Goal: Task Accomplishment & Management: Manage account settings

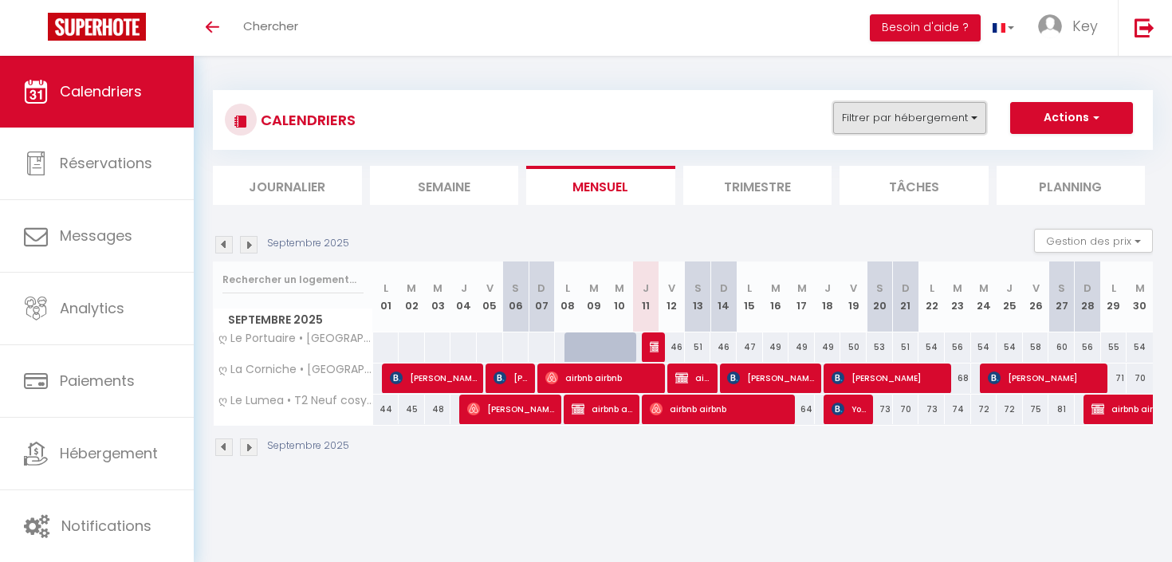
click at [959, 121] on button "Filtrer par hébergement" at bounding box center [909, 118] width 153 height 32
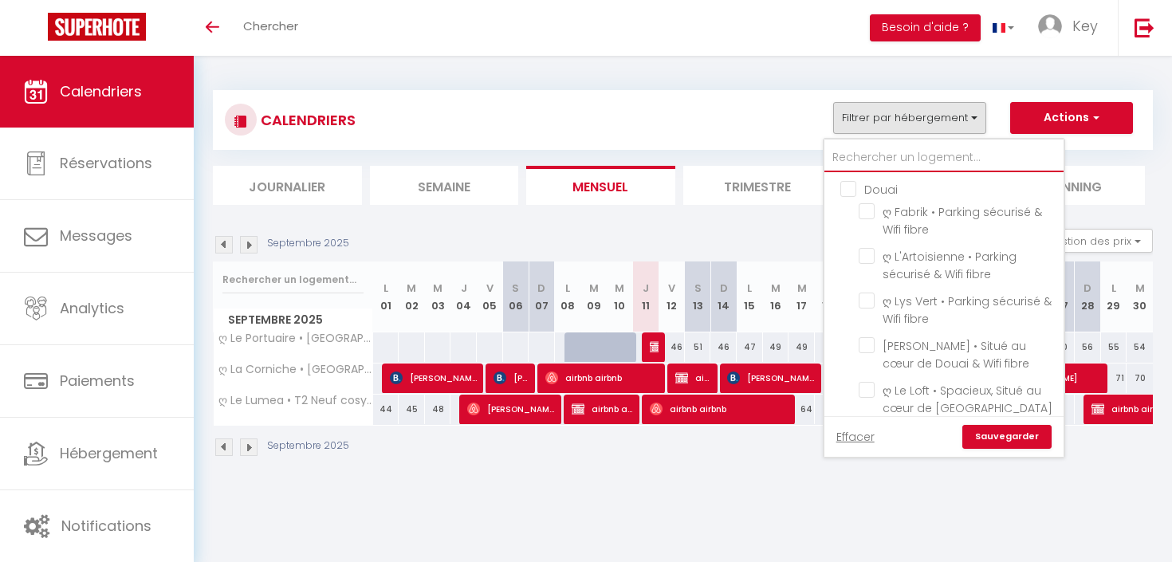
click at [909, 157] on input "text" at bounding box center [943, 157] width 239 height 29
type input "e"
checkbox input "false"
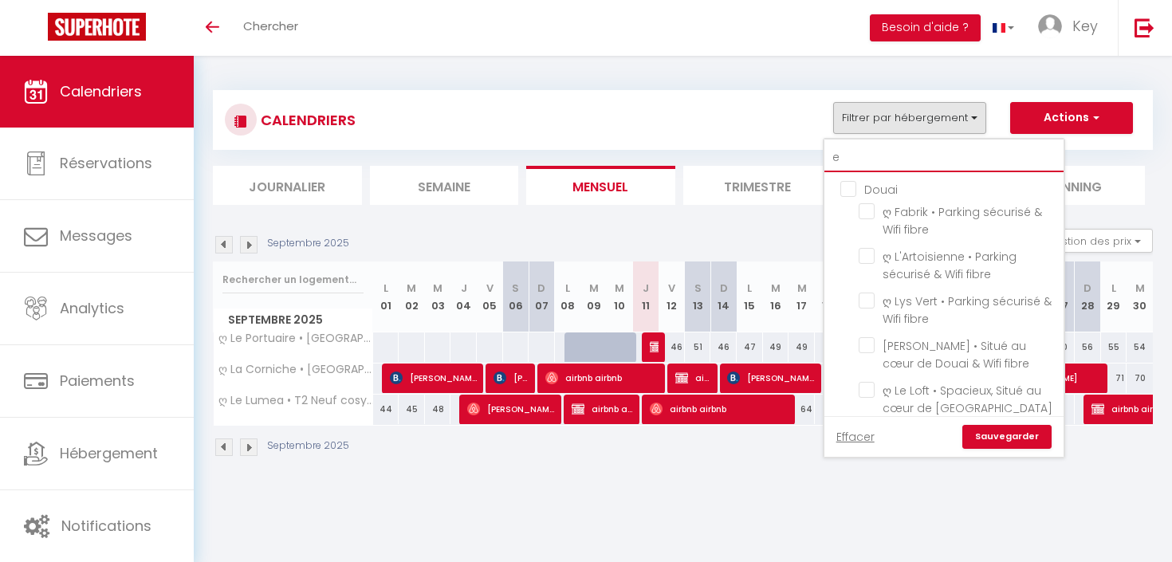
checkbox input "false"
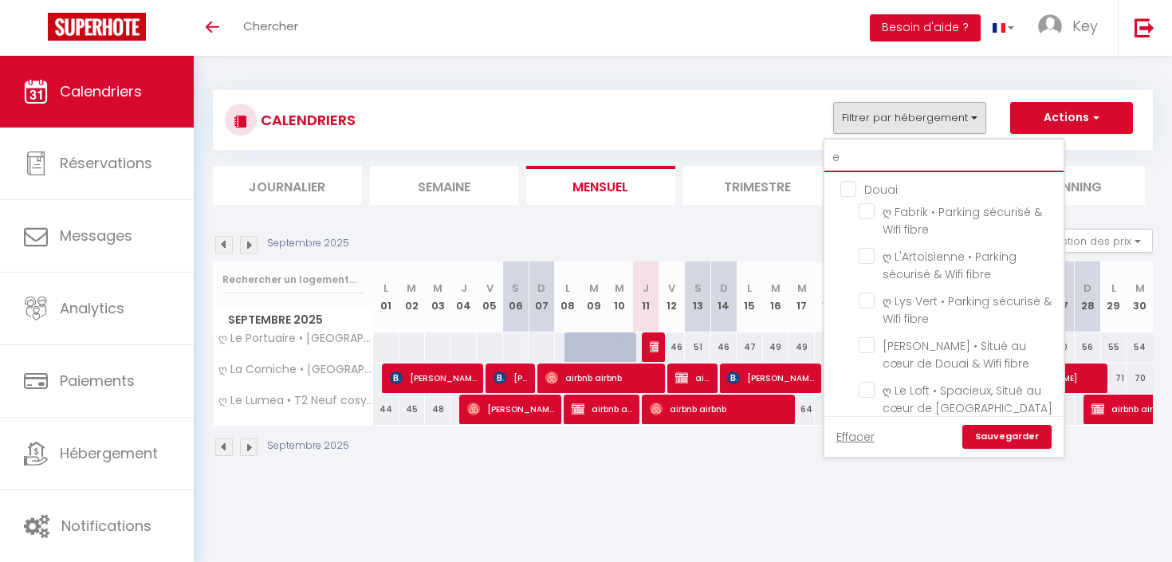
checkbox input "false"
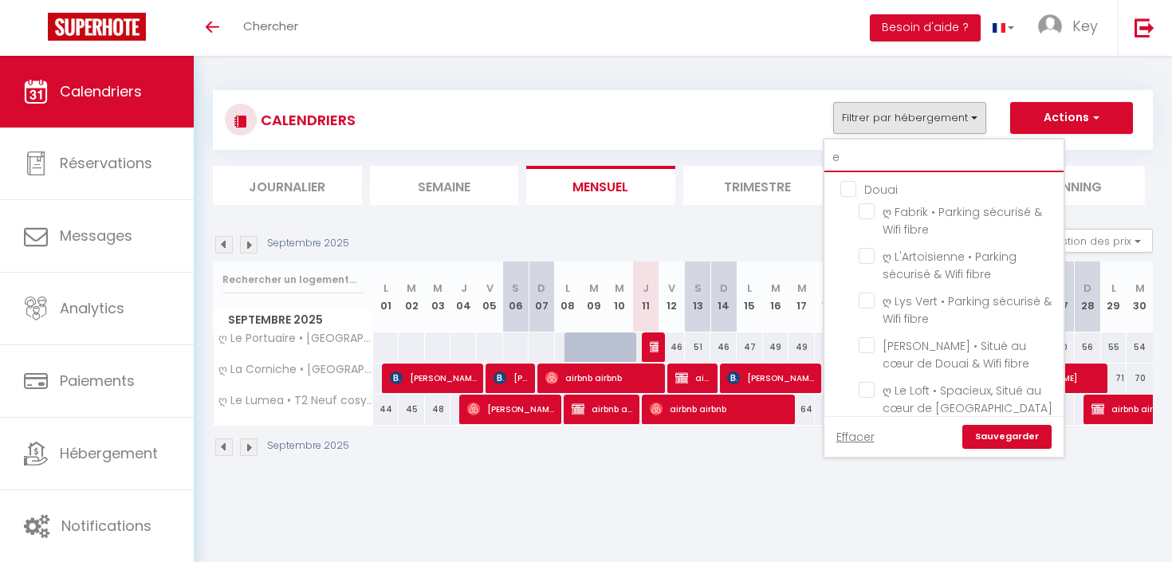
checkbox input "false"
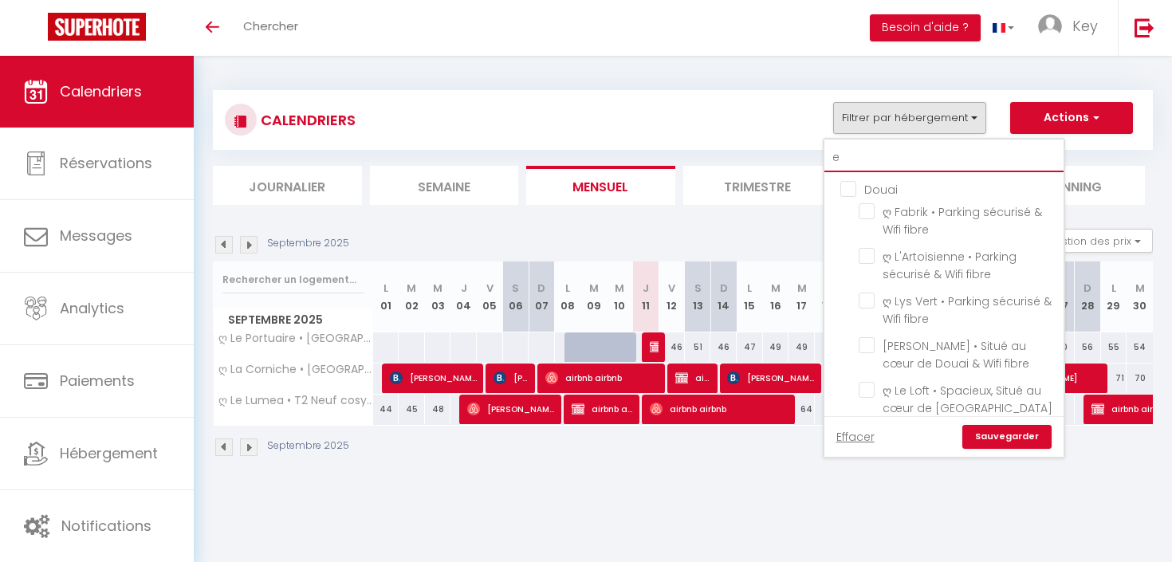
checkbox input "false"
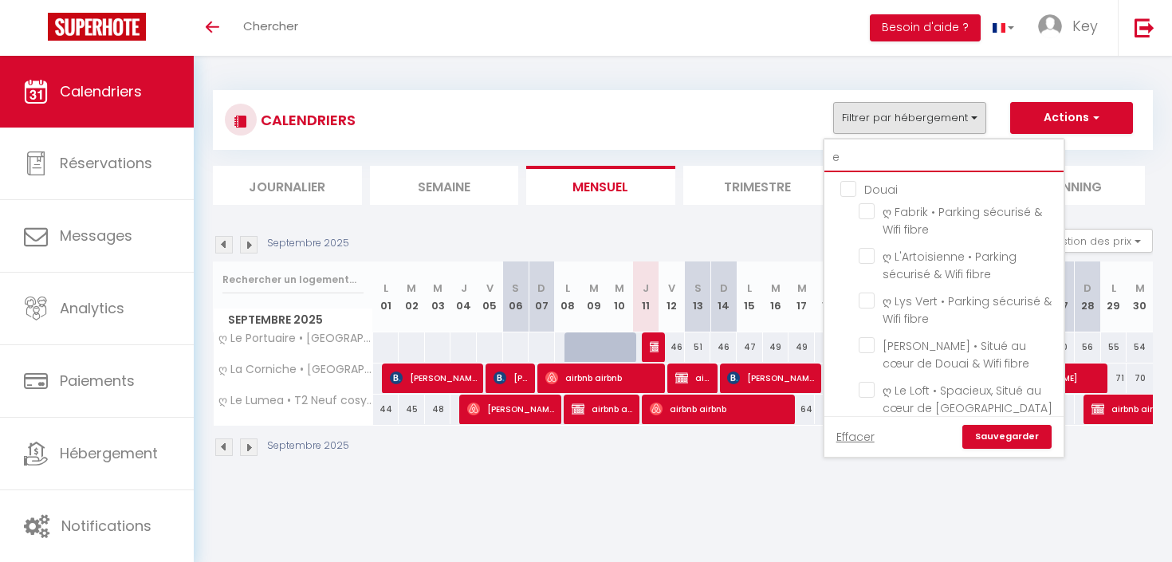
checkbox input "false"
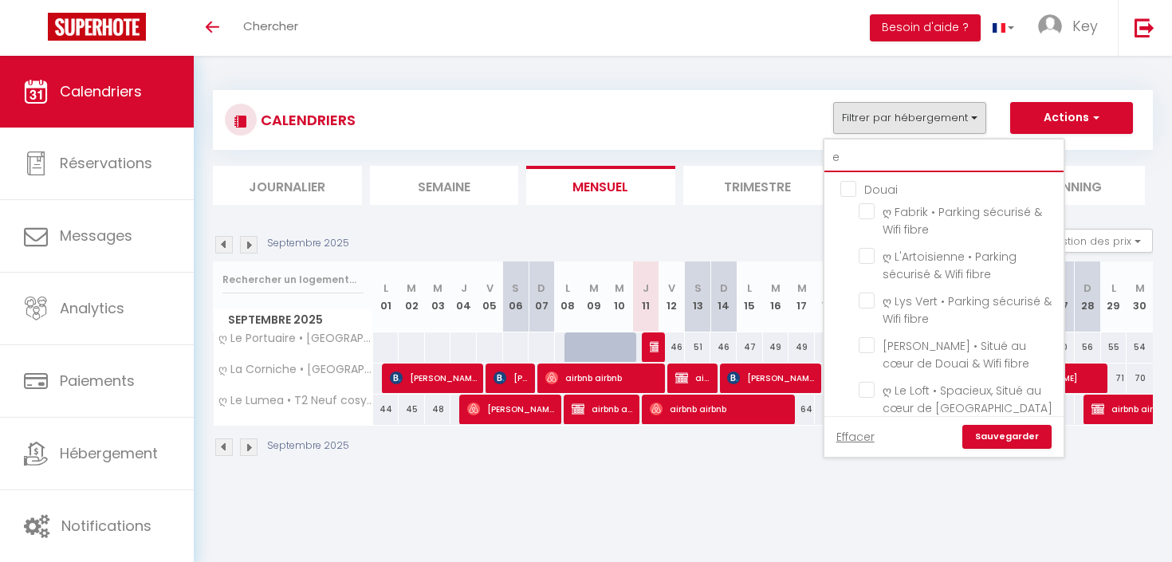
checkbox input "false"
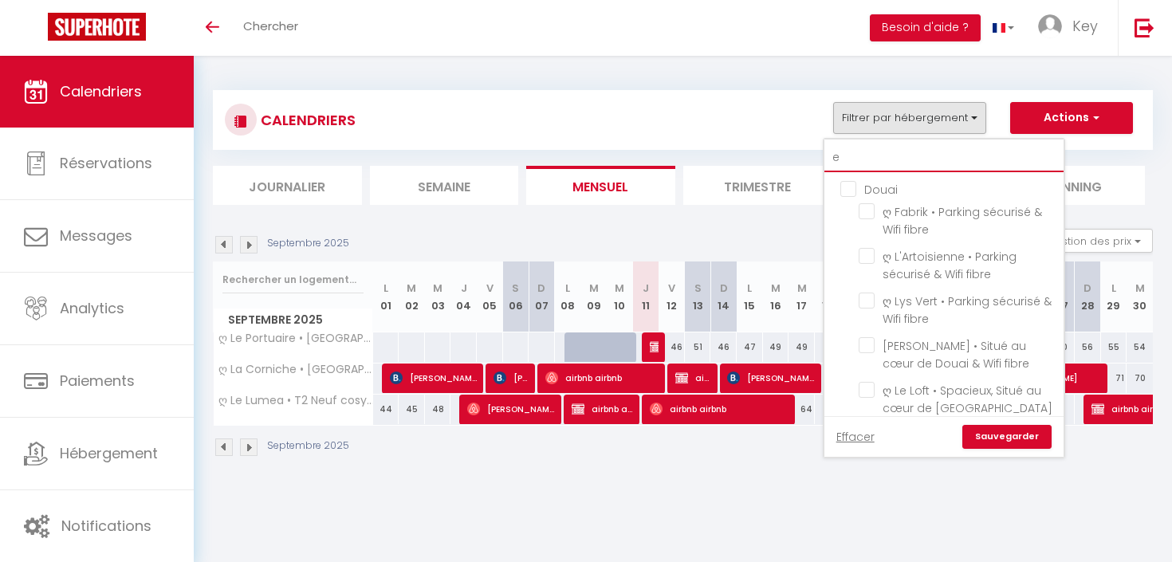
checkbox input "false"
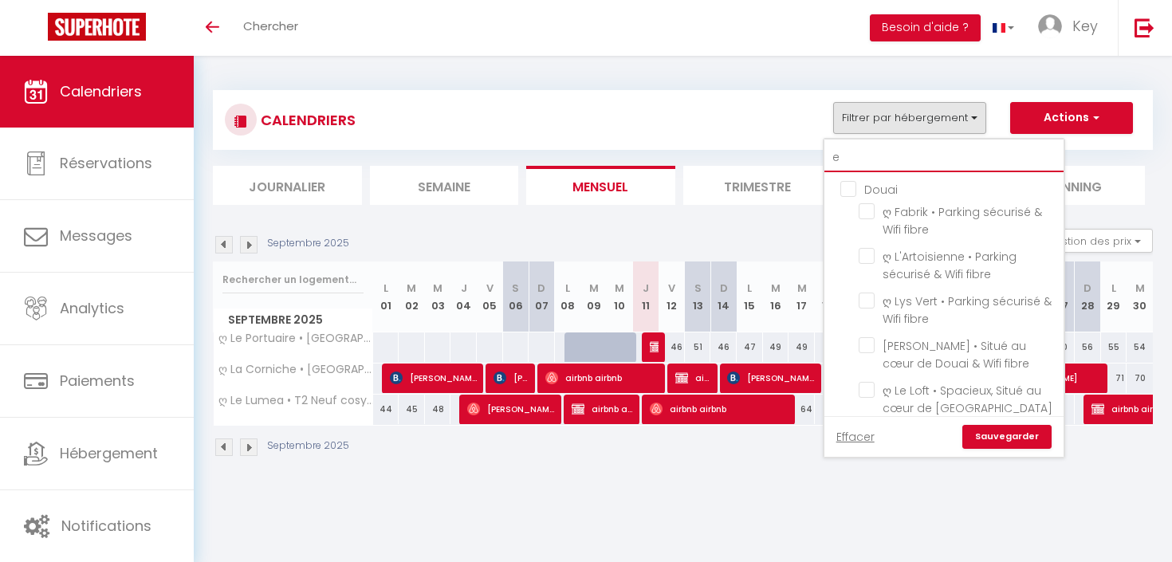
checkbox input "false"
checkbox input "true"
checkbox input "false"
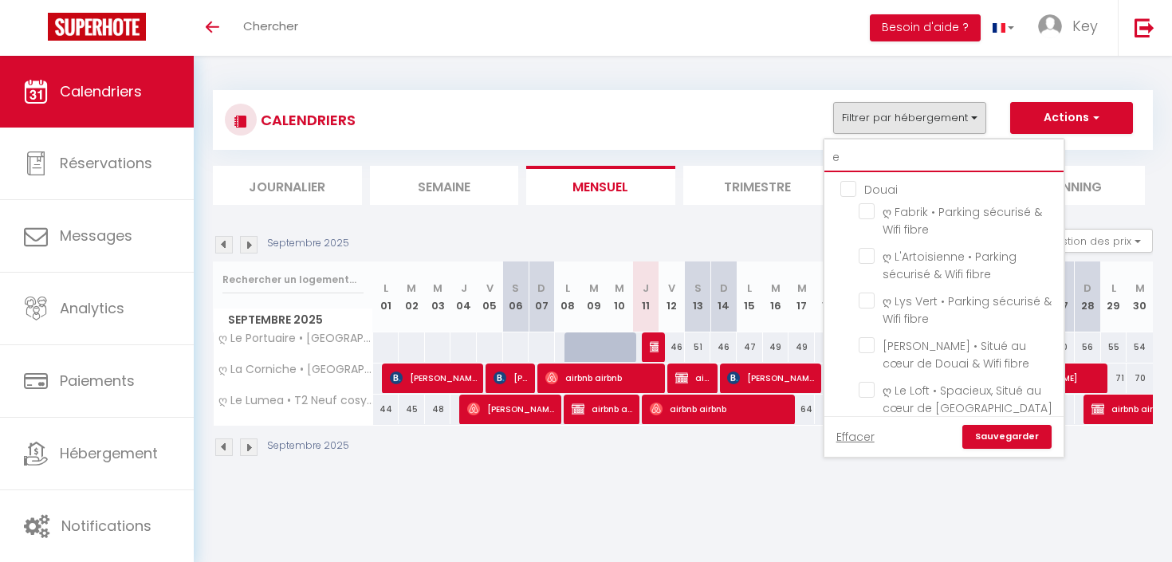
checkbox input "false"
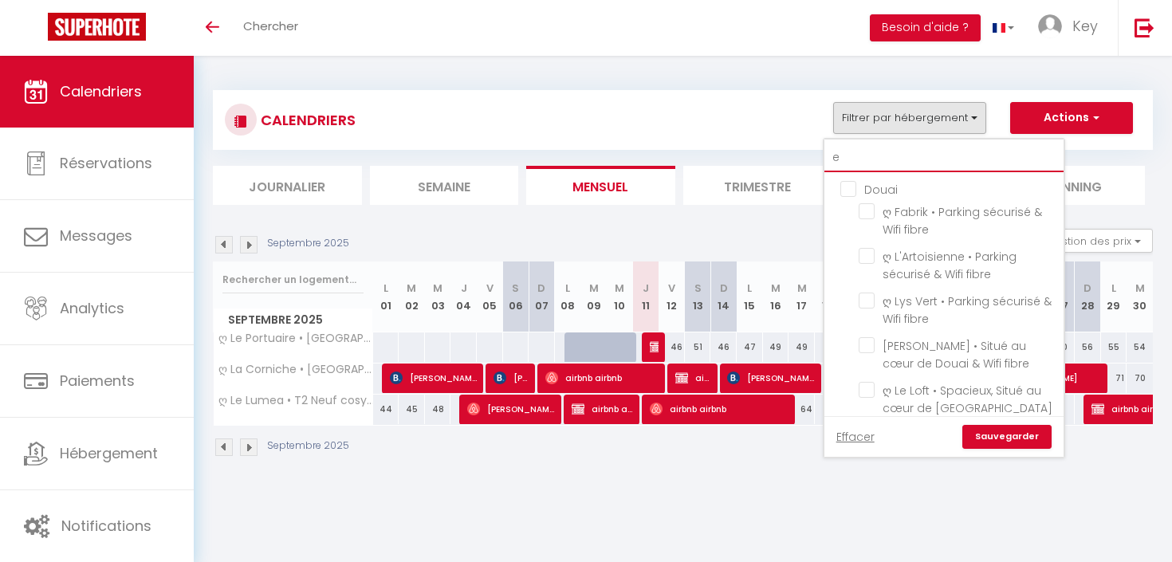
checkbox input "false"
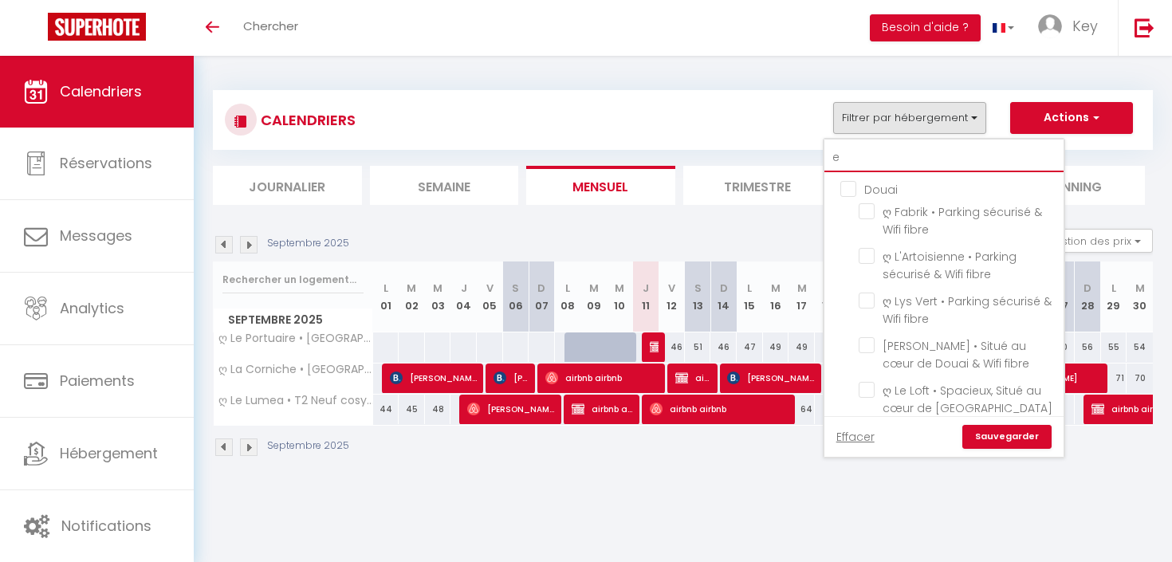
checkbox input "false"
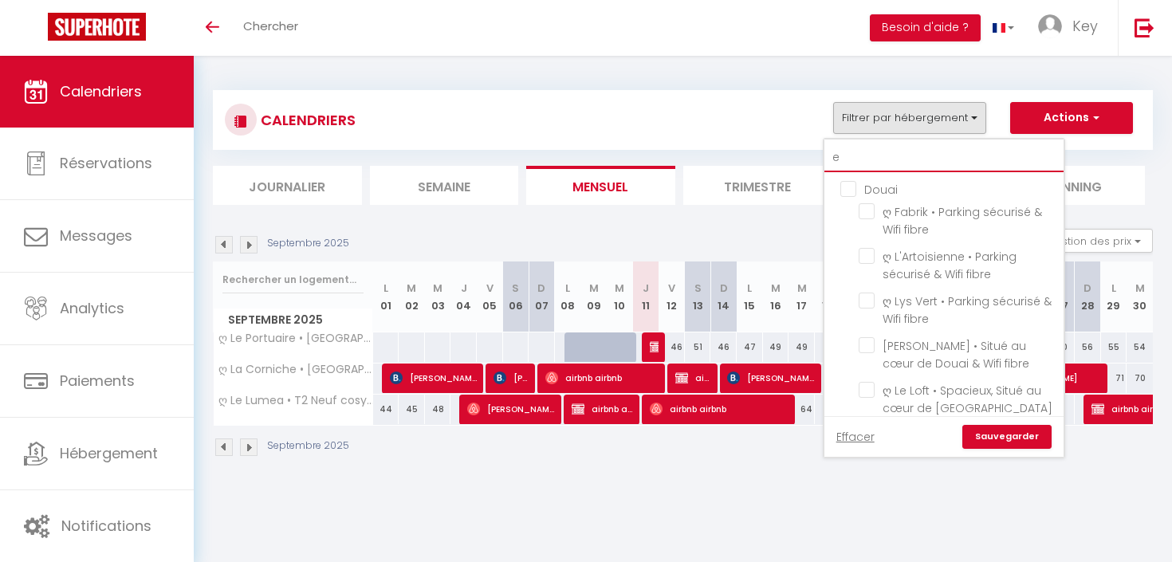
checkbox input "false"
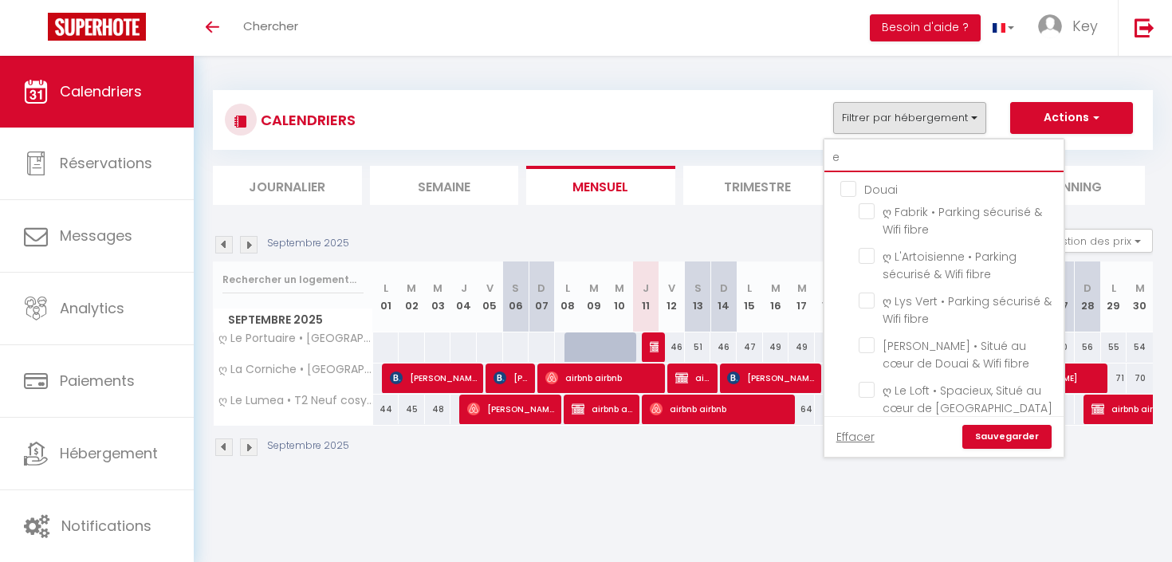
checkbox input "false"
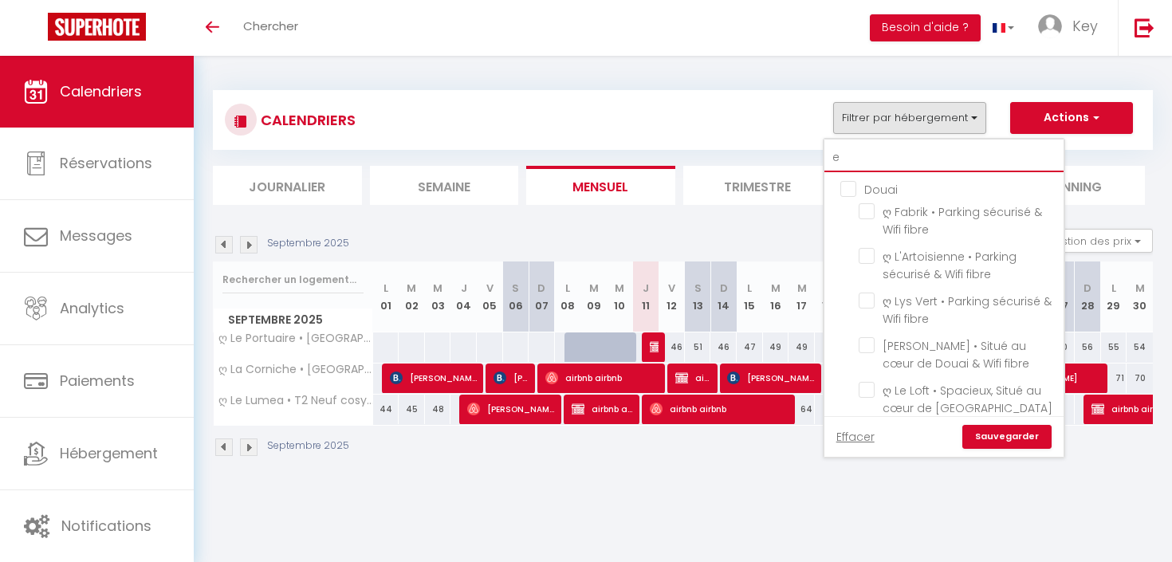
checkbox input "false"
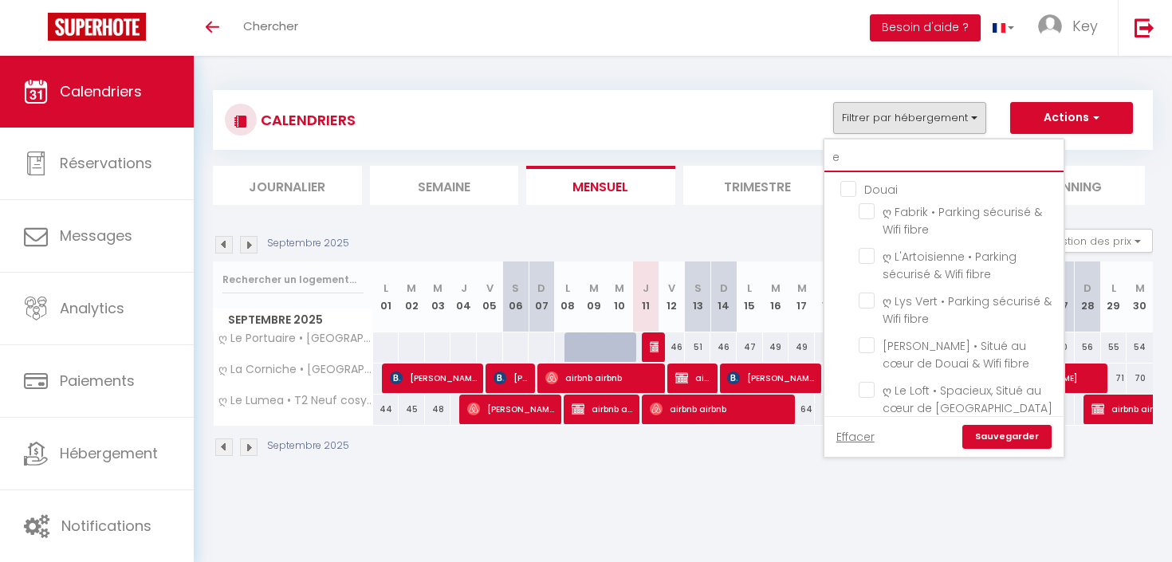
checkbox input "false"
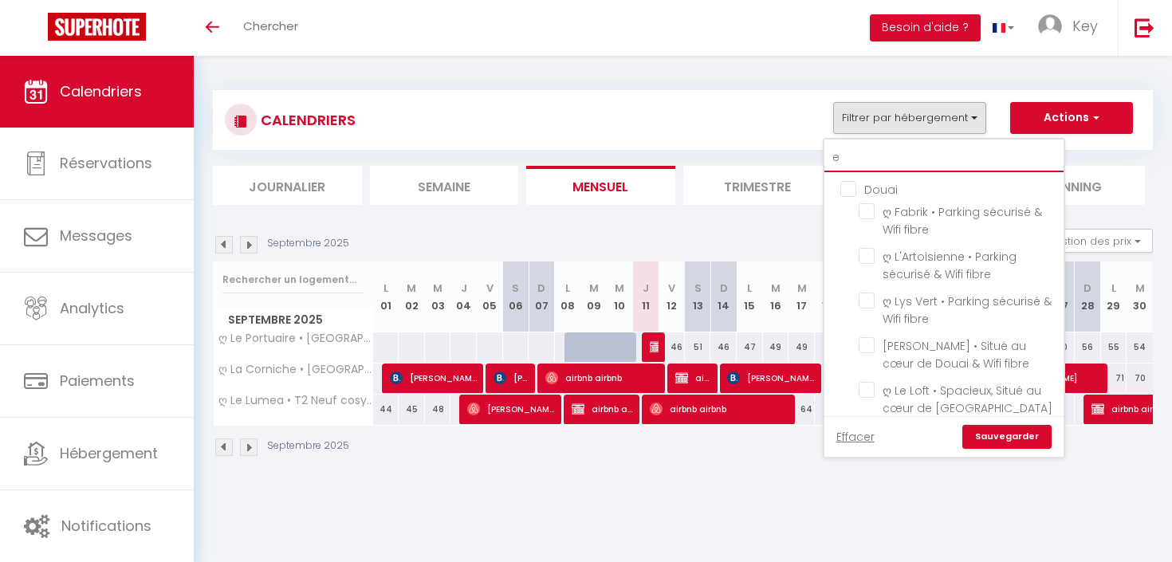
checkbox input "false"
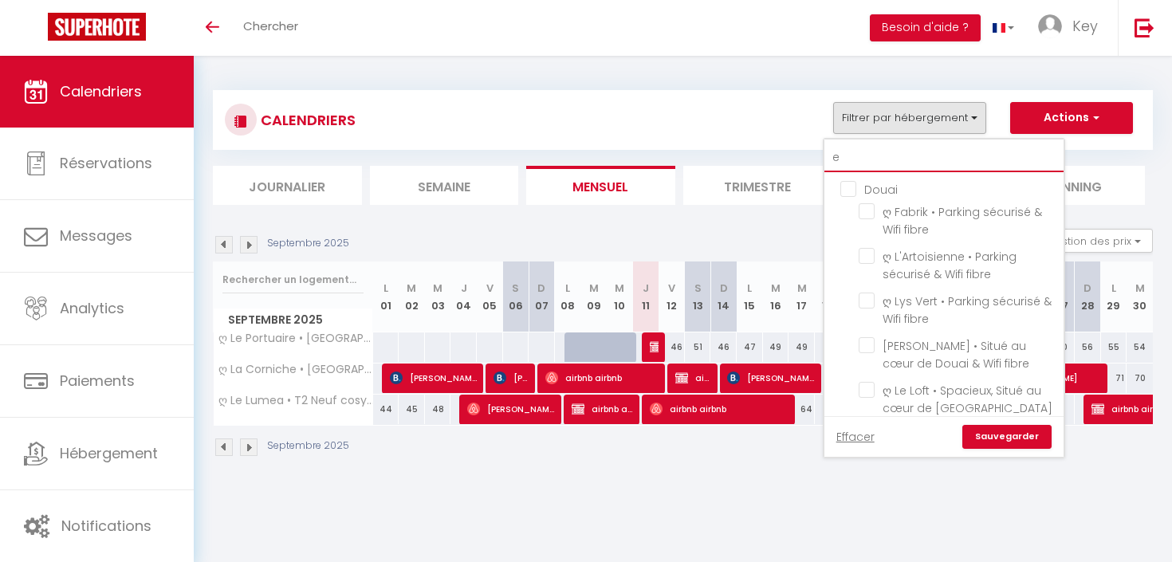
checkbox input "false"
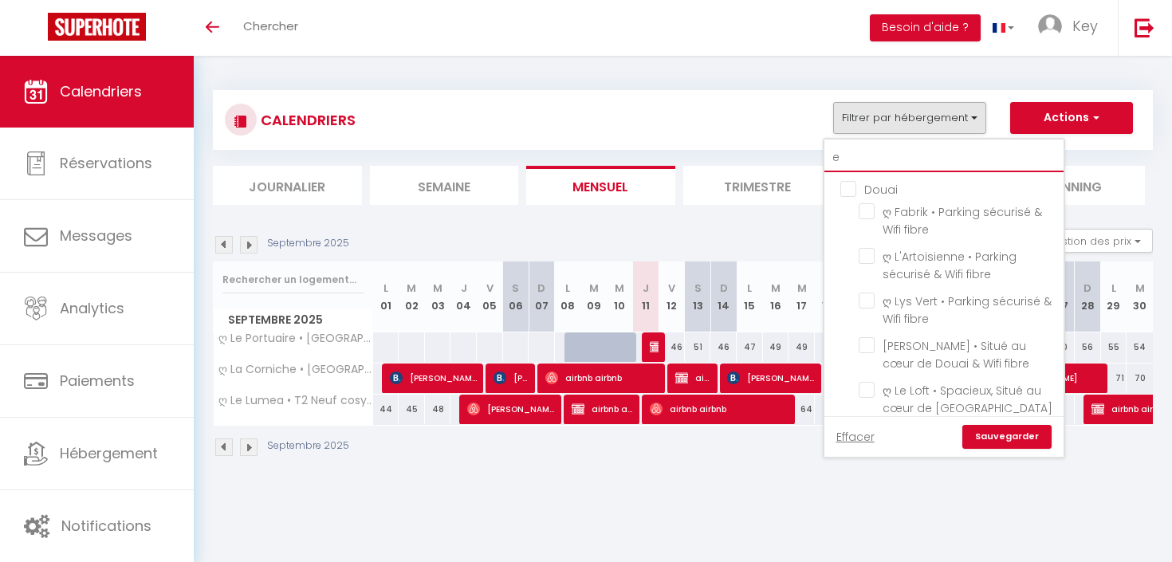
checkbox input "false"
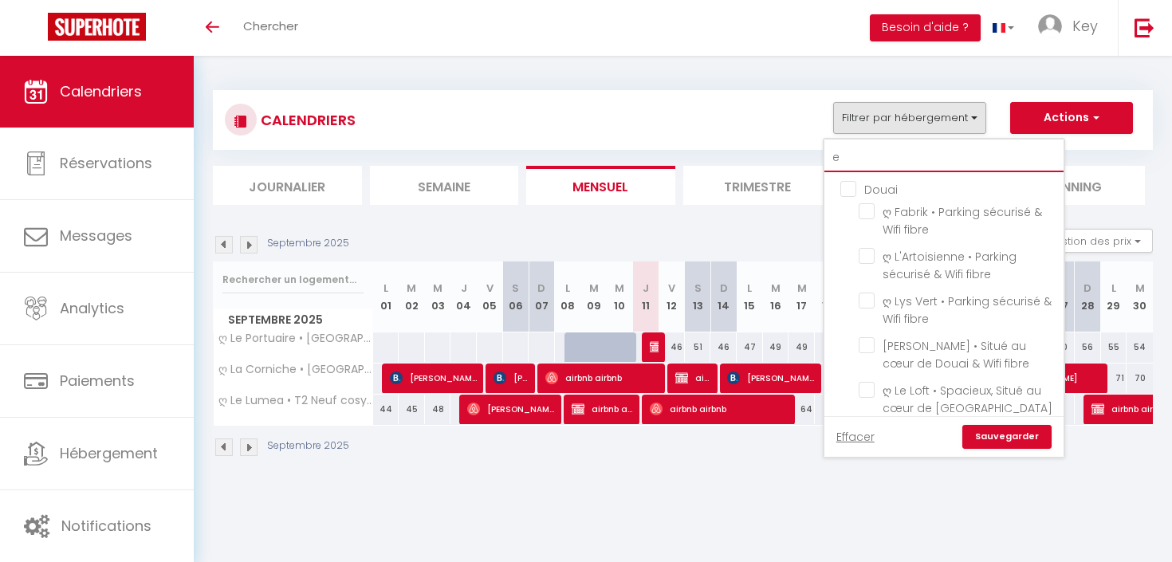
checkbox input "false"
type input "ev"
checkbox input "false"
type input "eve"
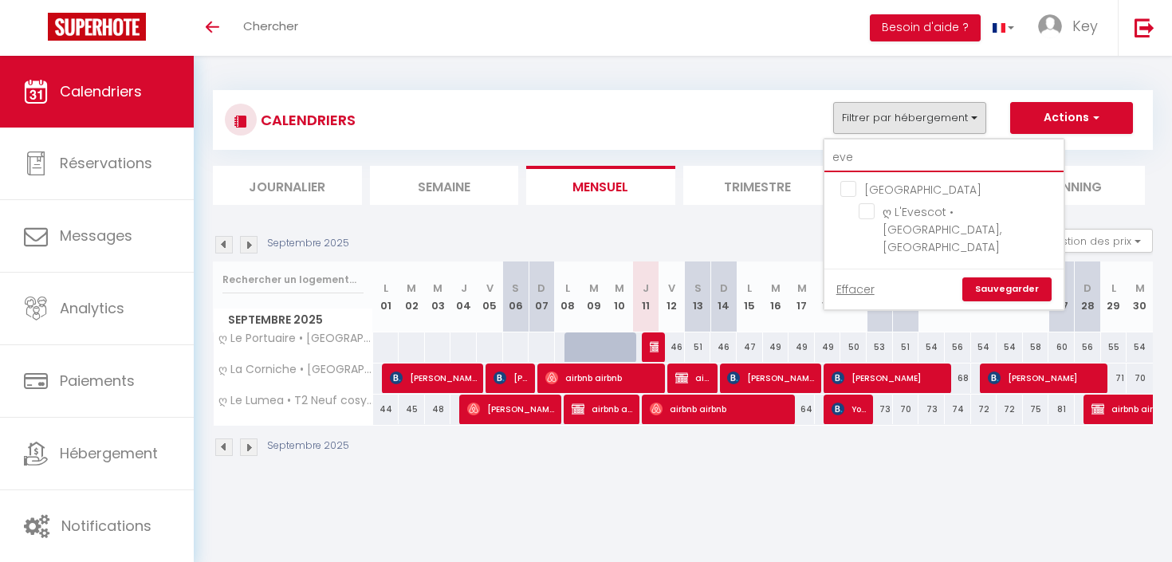
checkbox input "false"
type input "eves"
checkbox input "false"
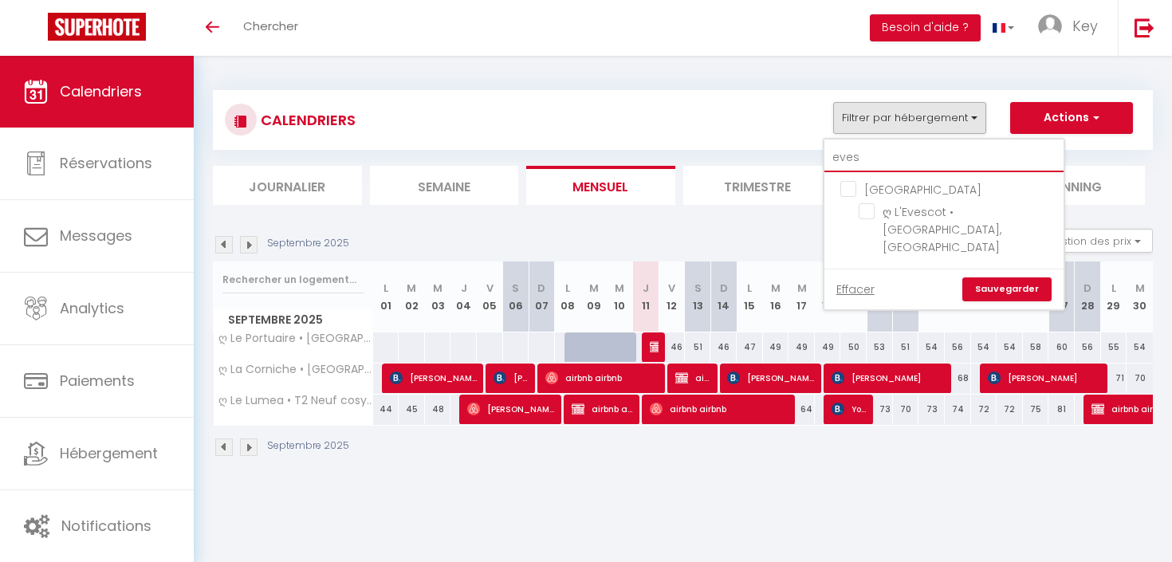
type input "evesc"
checkbox input "false"
type input "evesco"
checkbox input "false"
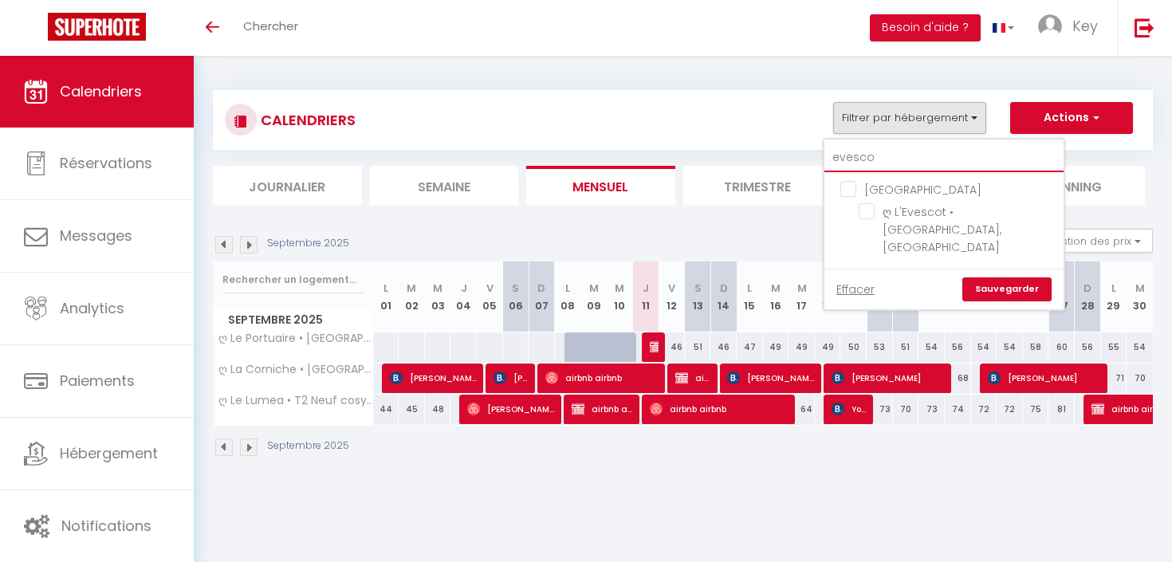
checkbox input "false"
type input "evescot"
checkbox input "false"
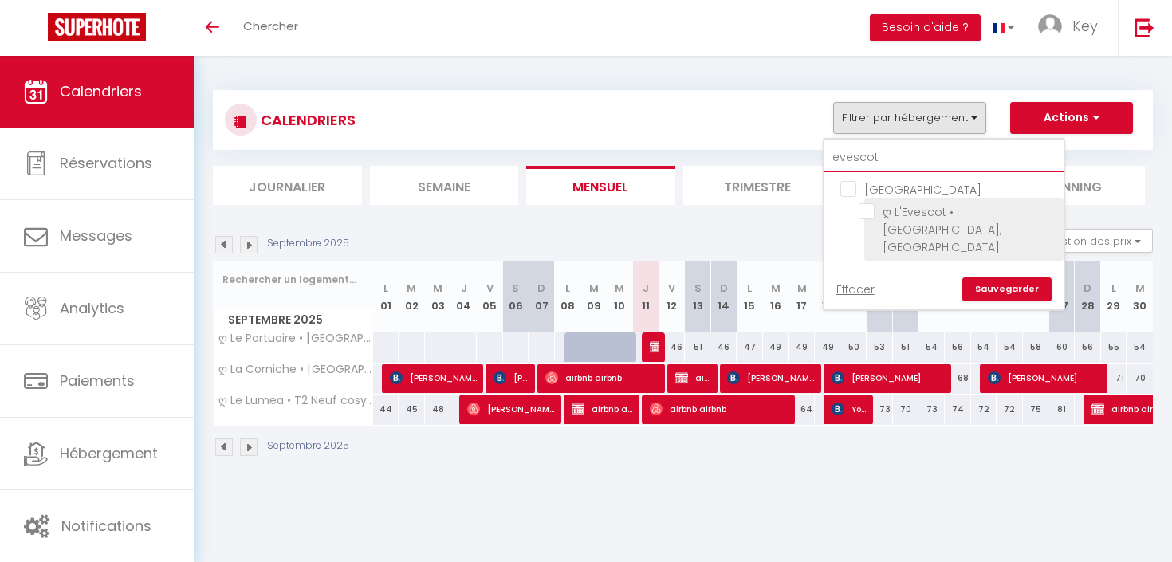
type input "evescot"
click at [870, 211] on input "ღ L'Evescot • [GEOGRAPHIC_DATA], [GEOGRAPHIC_DATA]" at bounding box center [958, 211] width 199 height 16
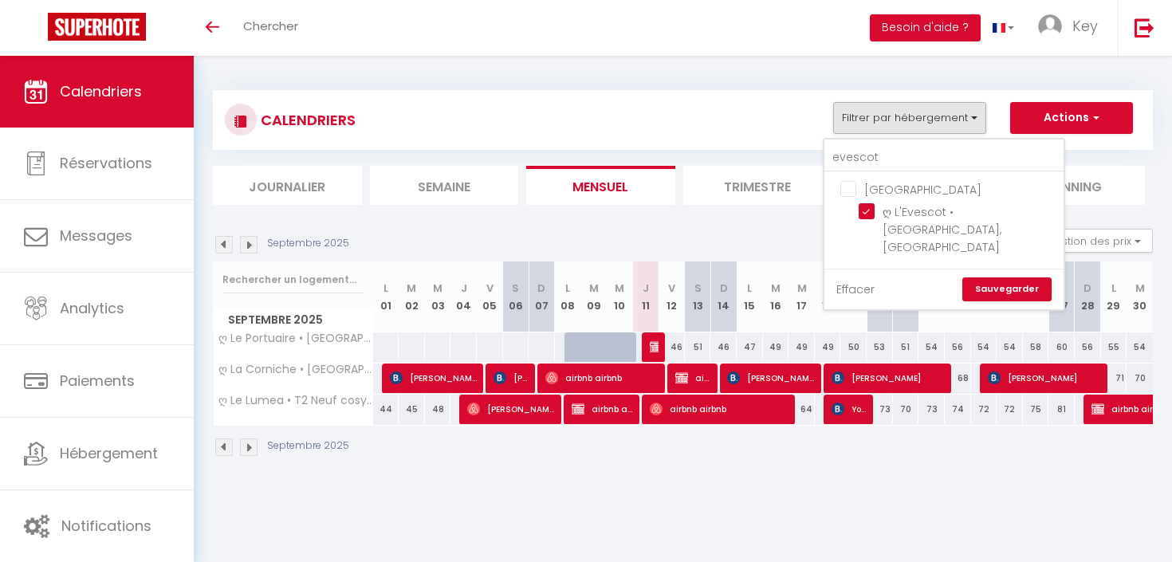
click at [852, 281] on link "Effacer" at bounding box center [855, 290] width 38 height 18
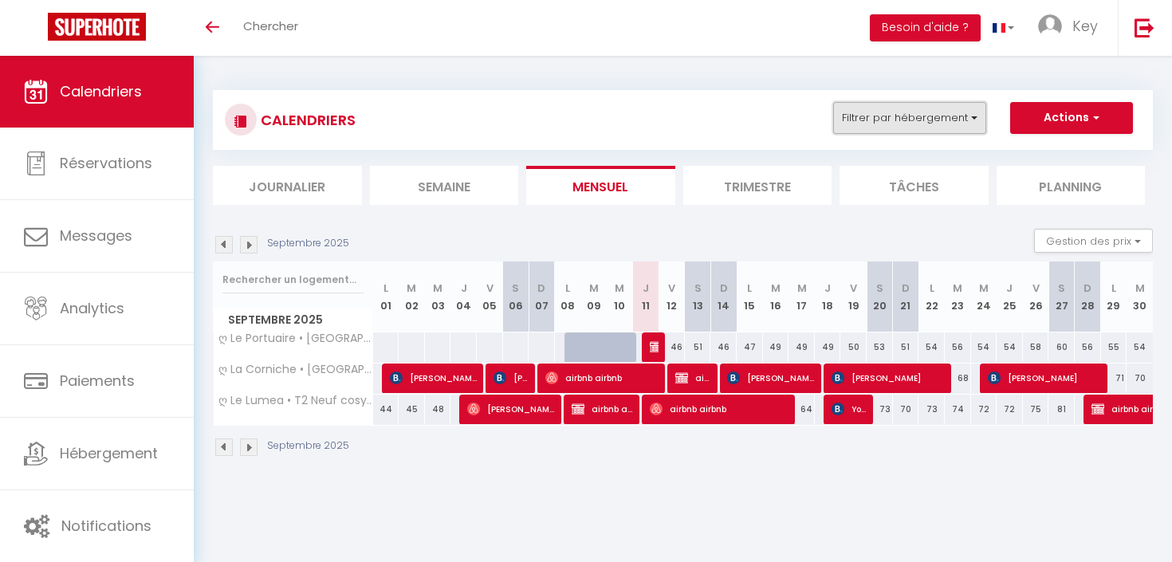
click at [906, 112] on button "Filtrer par hébergement" at bounding box center [909, 118] width 153 height 32
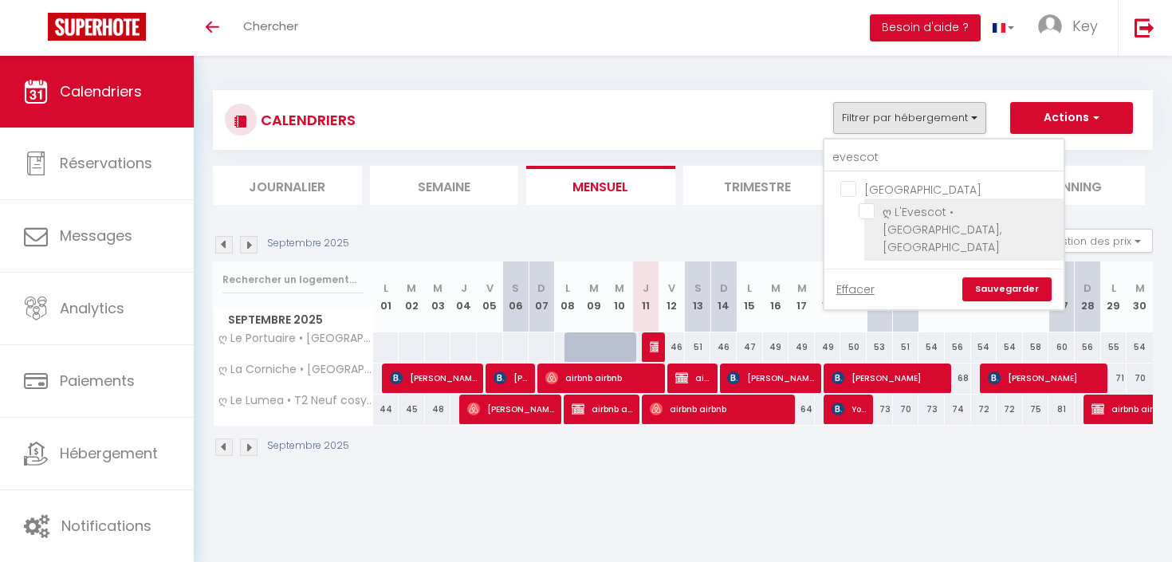
click at [874, 211] on input "ღ L'Evescot • [GEOGRAPHIC_DATA], [GEOGRAPHIC_DATA]" at bounding box center [958, 211] width 199 height 16
checkbox input "true"
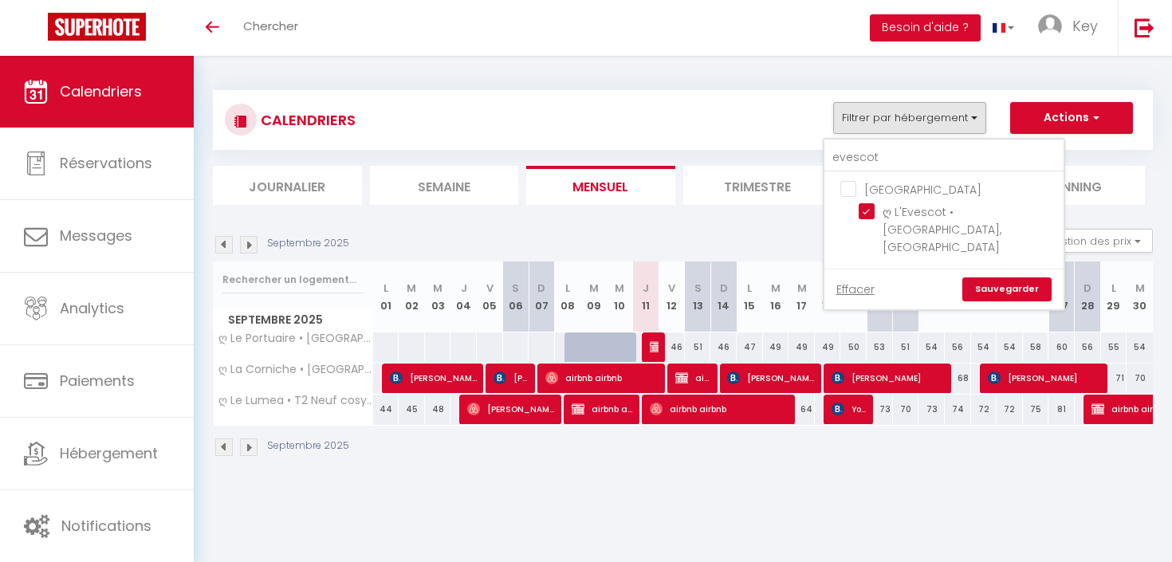
click at [981, 277] on link "Sauvegarder" at bounding box center [1006, 289] width 89 height 24
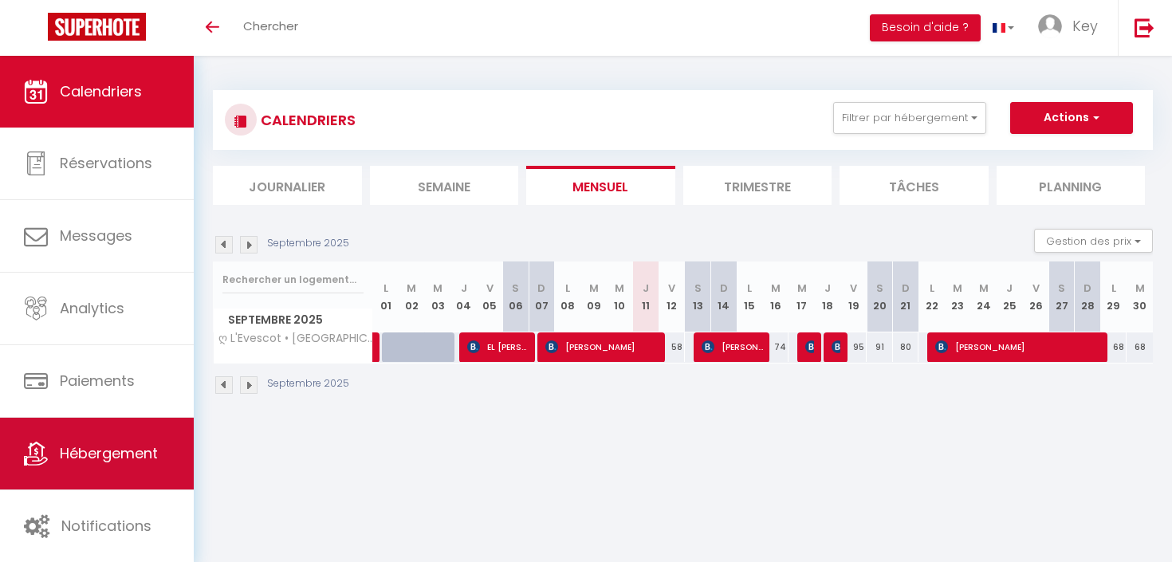
click at [108, 453] on span "Hébergement" at bounding box center [109, 453] width 98 height 20
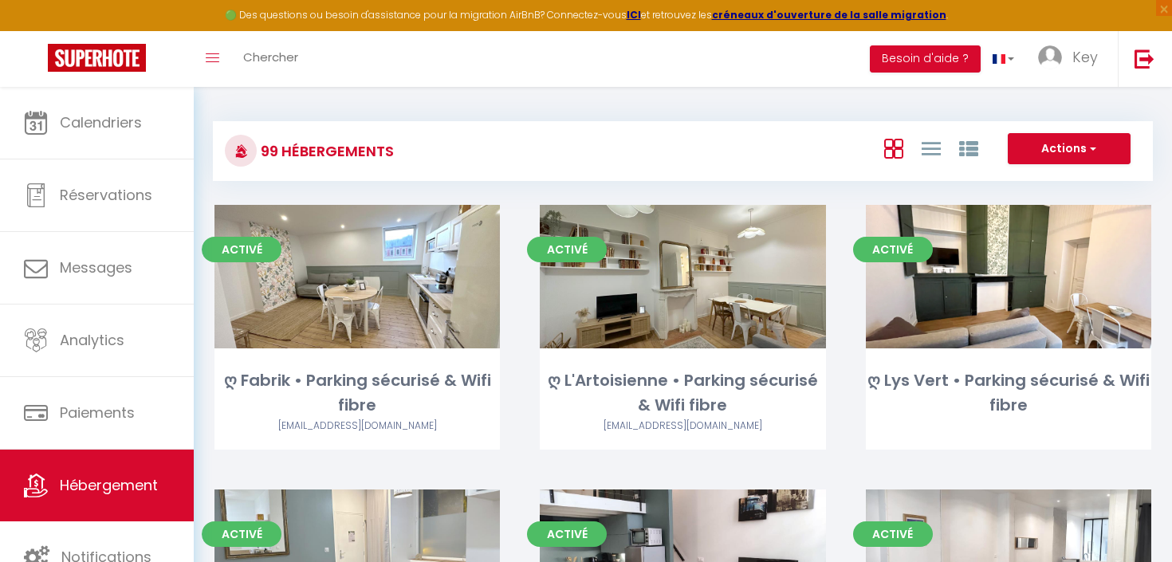
scroll to position [8814, 0]
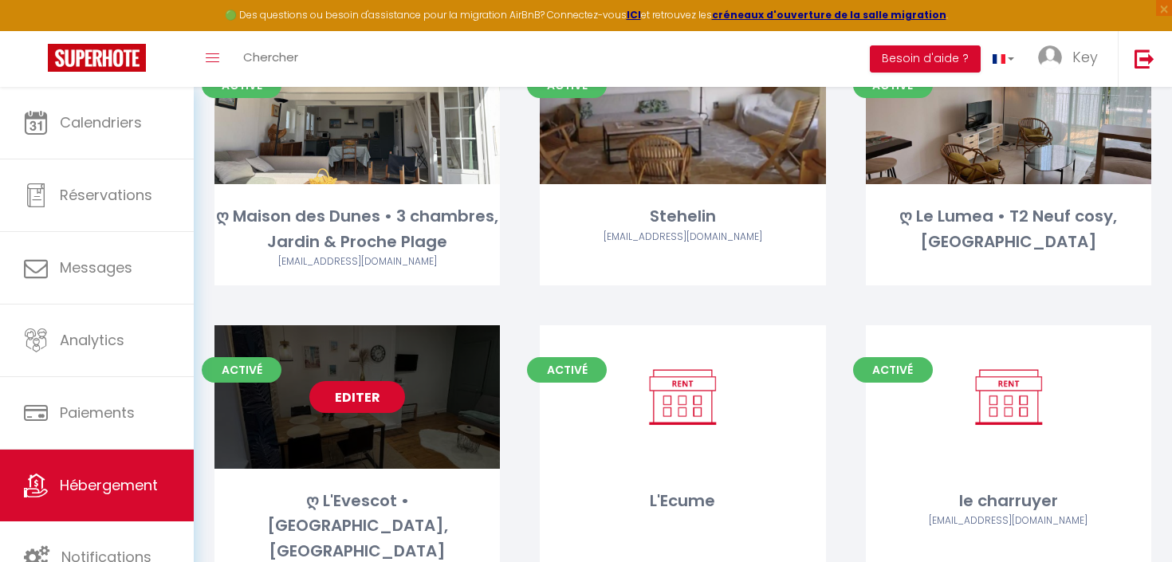
click at [350, 381] on link "Editer" at bounding box center [357, 397] width 96 height 32
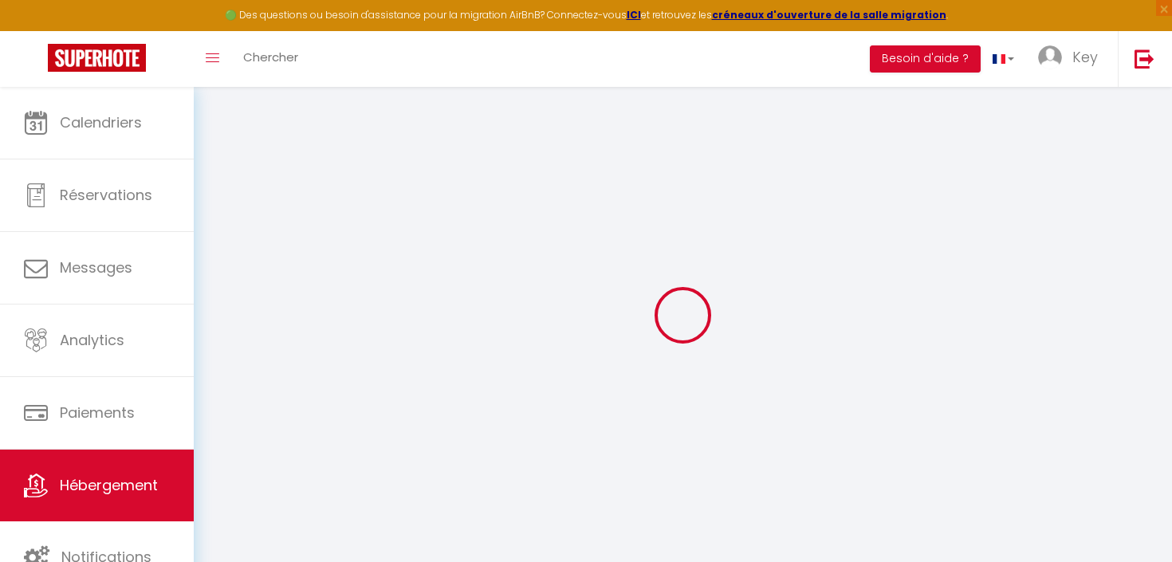
type input "ღ L'Evescot • [GEOGRAPHIC_DATA], [GEOGRAPHIC_DATA]"
type input "aa"
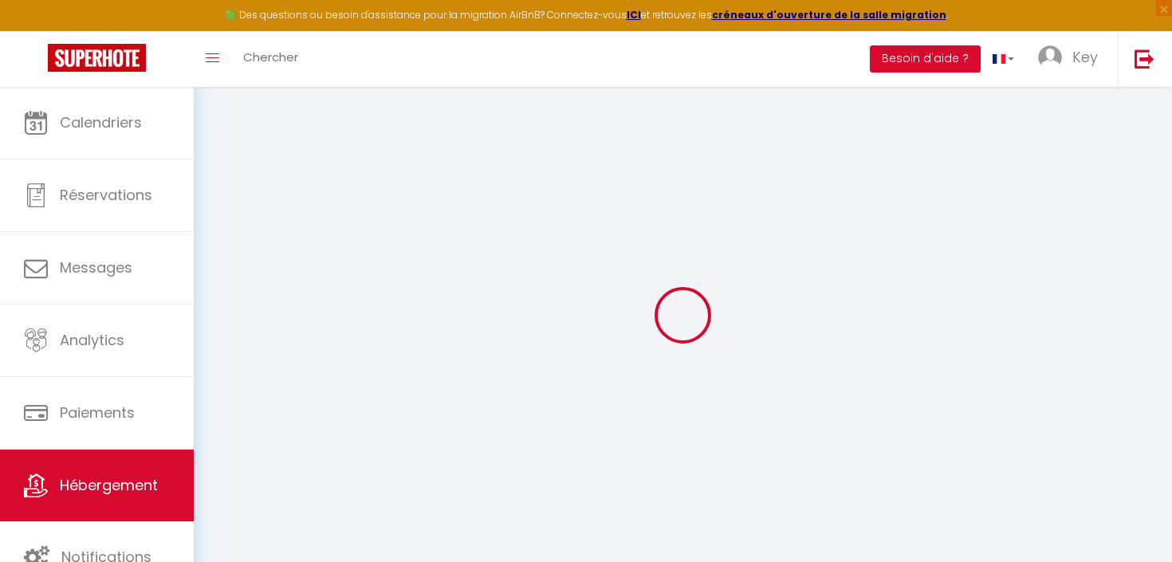
type input "aa"
select select "2"
type input "60"
type input "45"
type input "500"
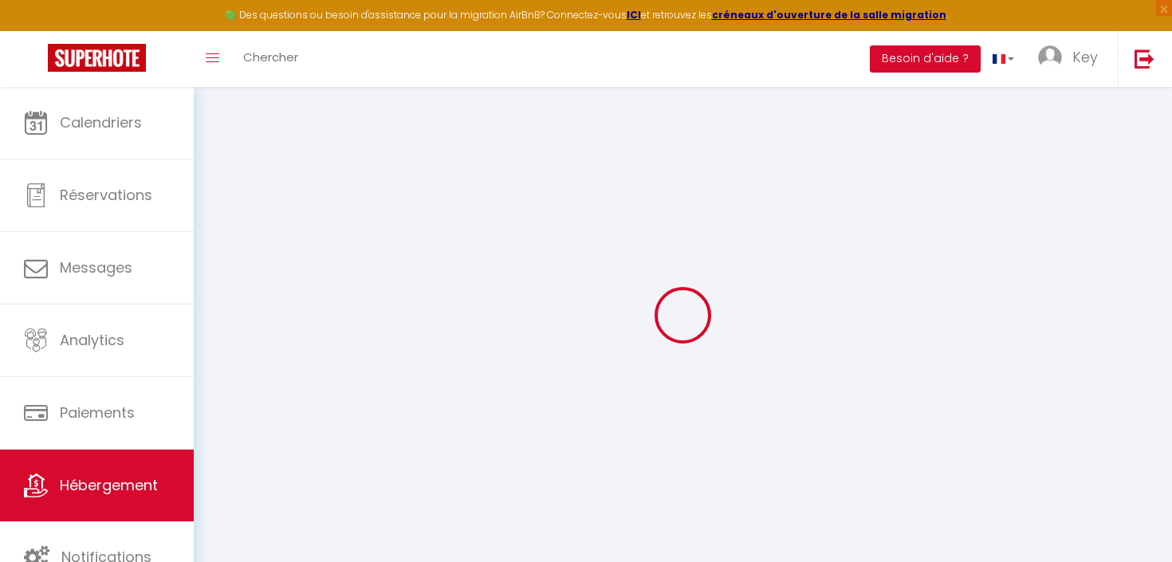
select select
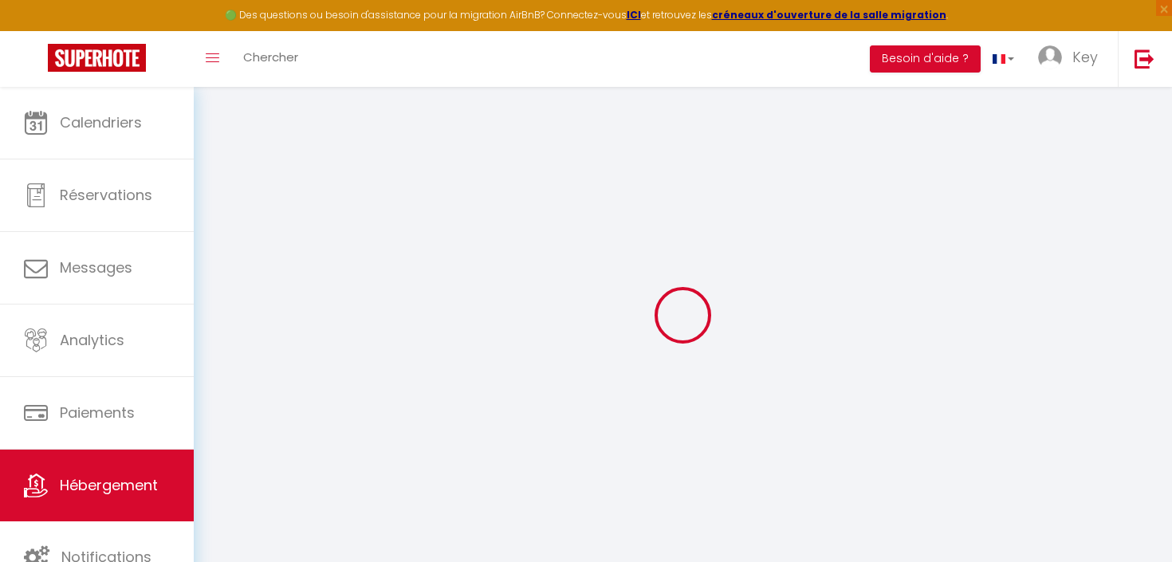
type input "[STREET_ADDRESS]"
type input "17000"
type input "[GEOGRAPHIC_DATA]"
type input "[EMAIL_ADDRESS][DOMAIN_NAME]"
select select
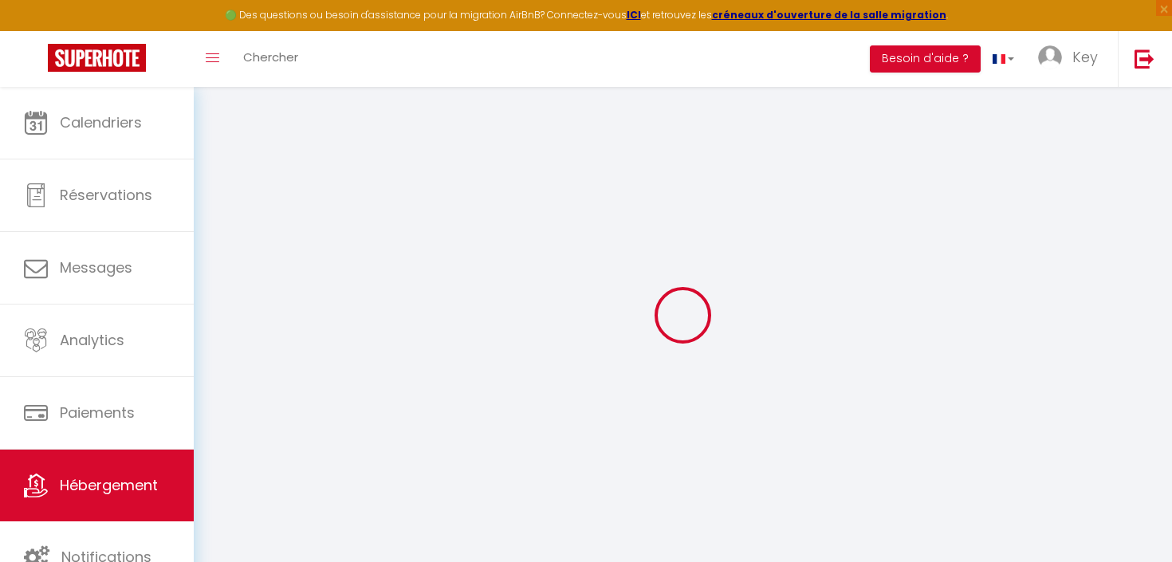
checkbox input "false"
type input "0"
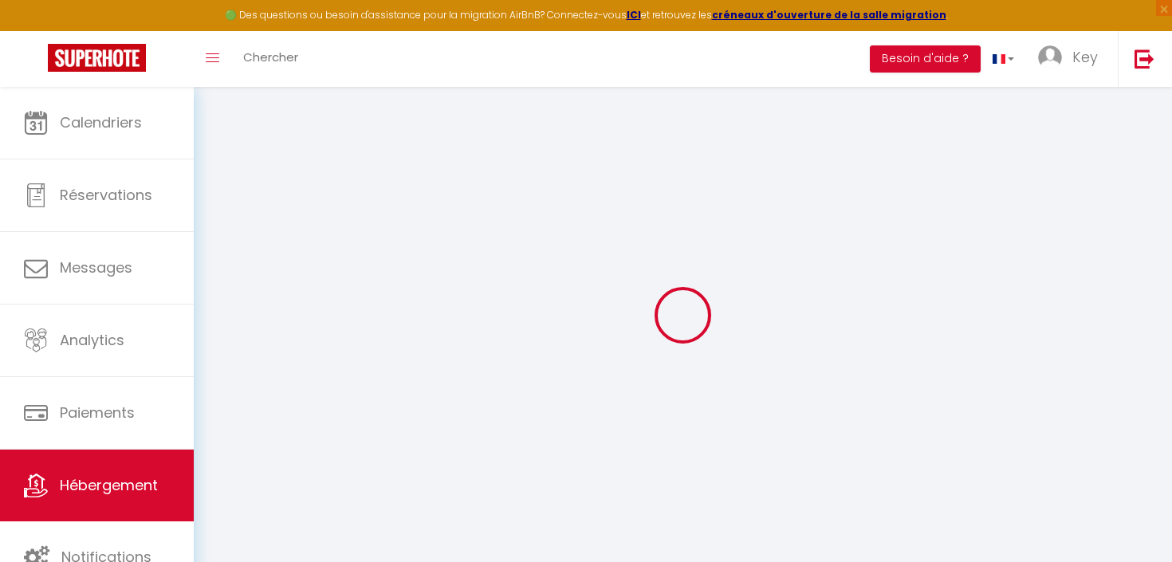
type input "0"
select select
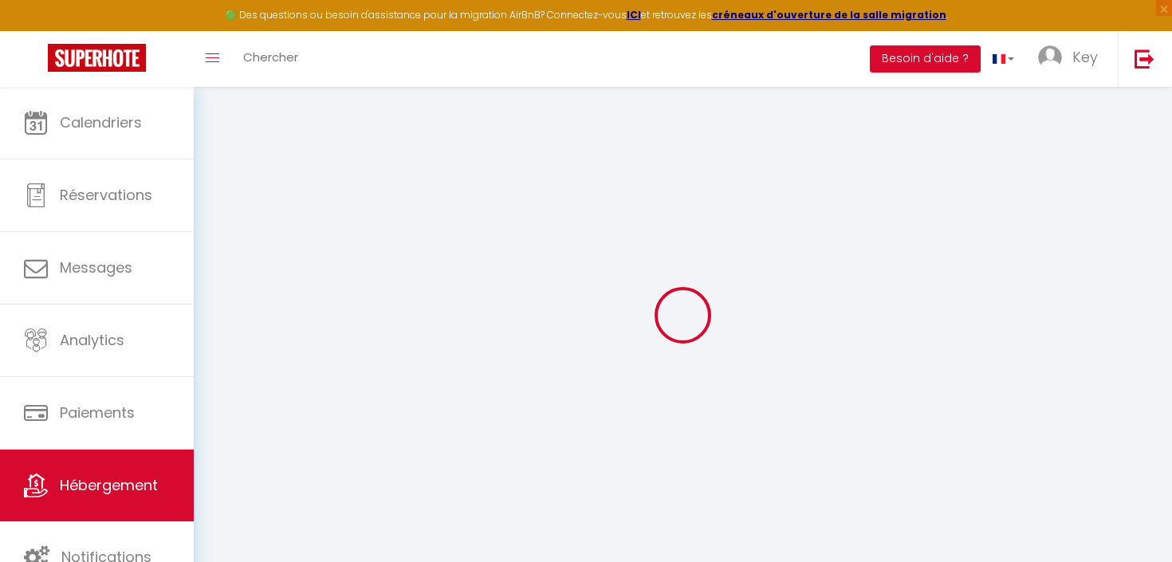
select select
checkbox input "false"
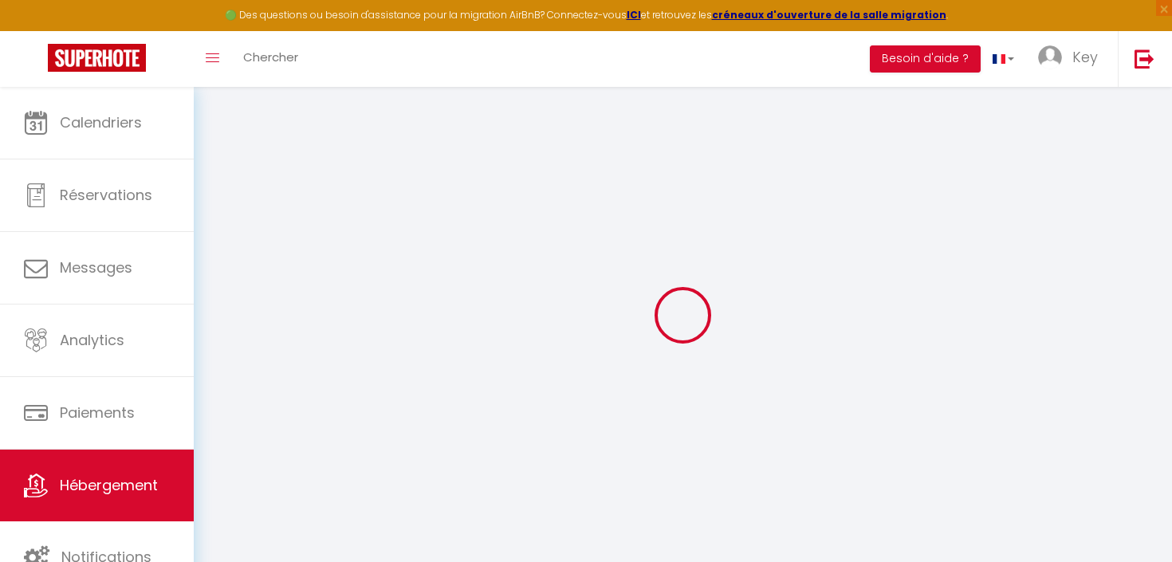
checkbox input "false"
select select
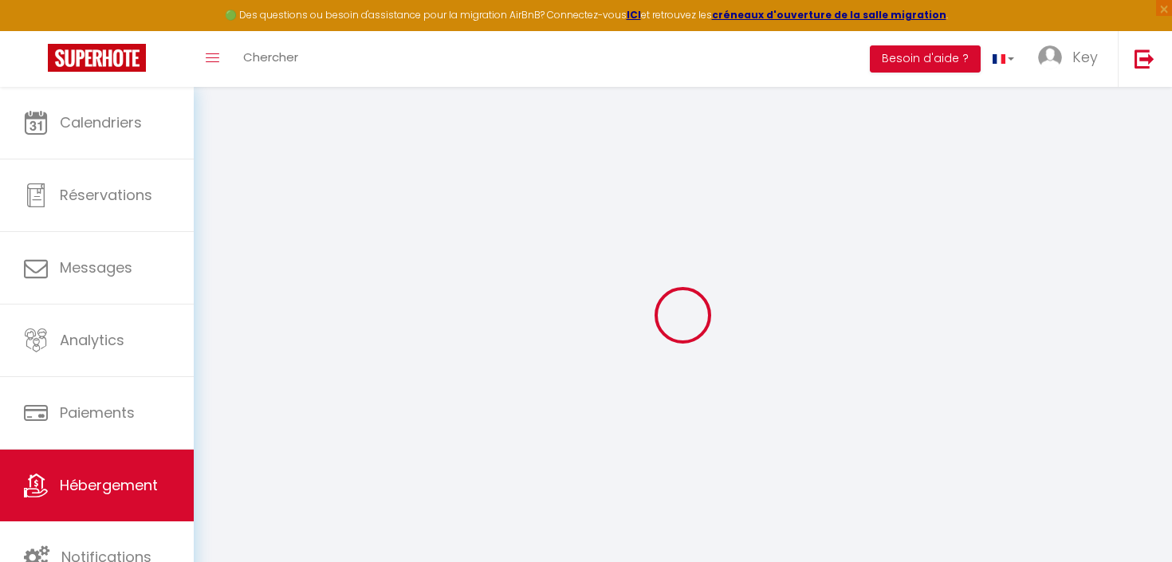
select select
checkbox input "false"
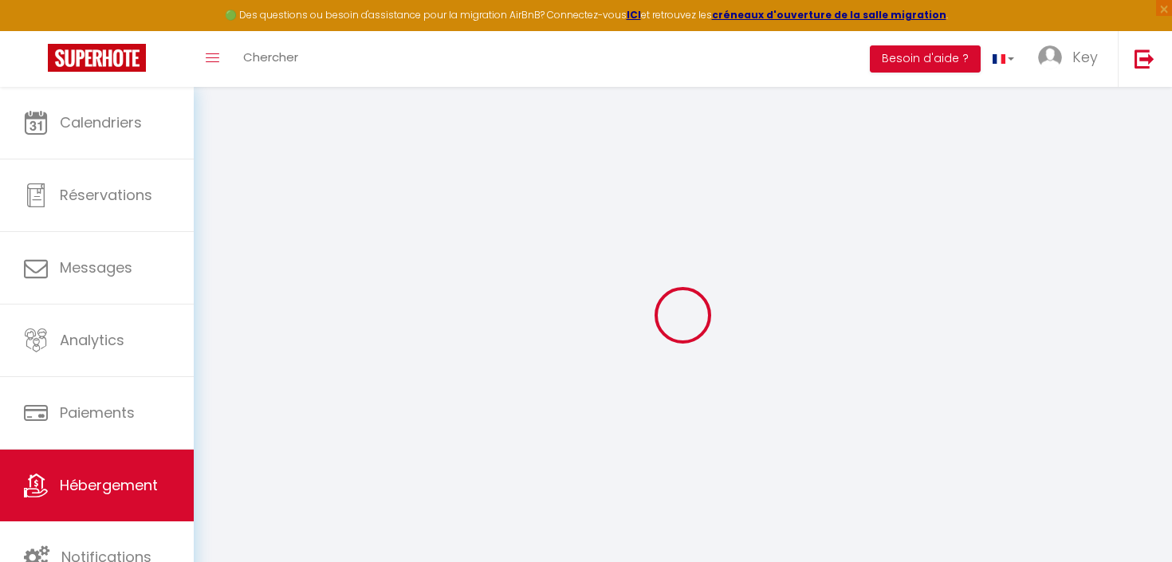
checkbox input "false"
select select
checkbox input "false"
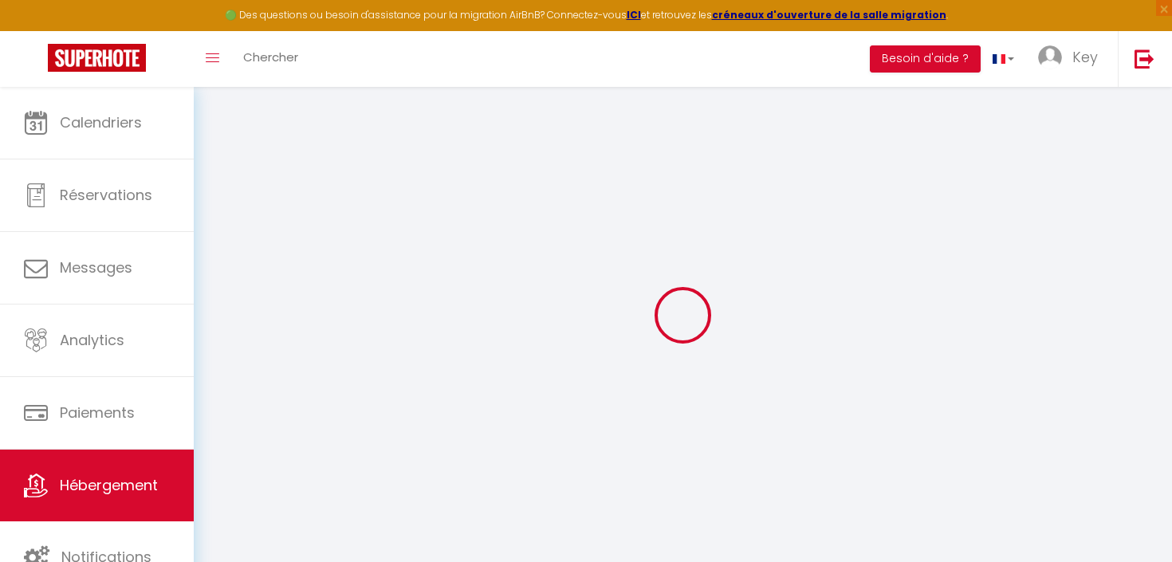
checkbox input "false"
select select "+ 15 %"
select select "+ 30 %"
select select "+ 15 %"
select select
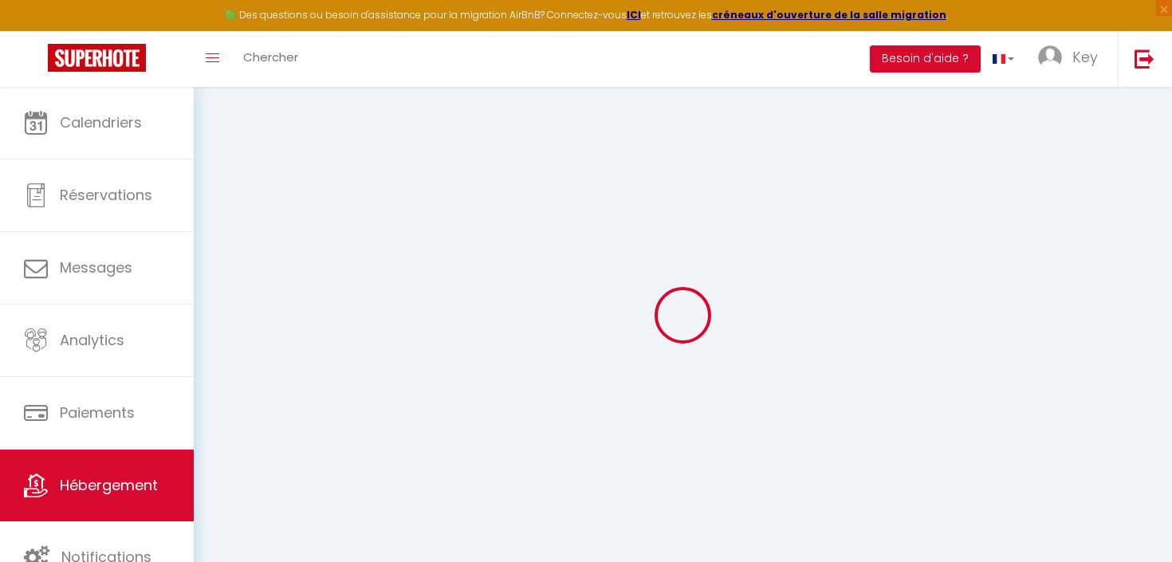
checkbox input "false"
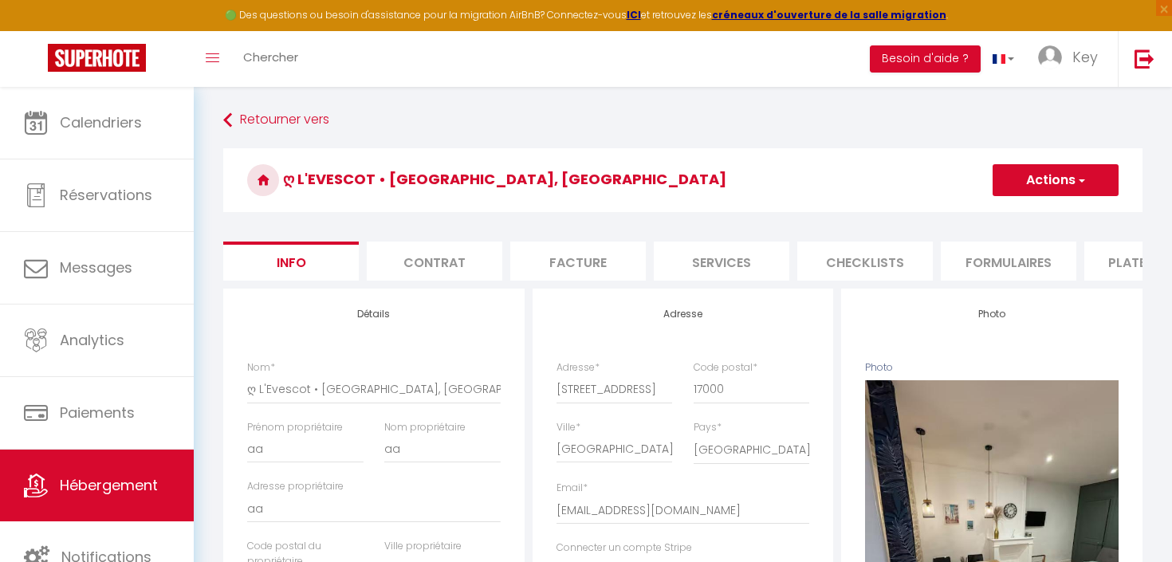
select select
checkbox input "false"
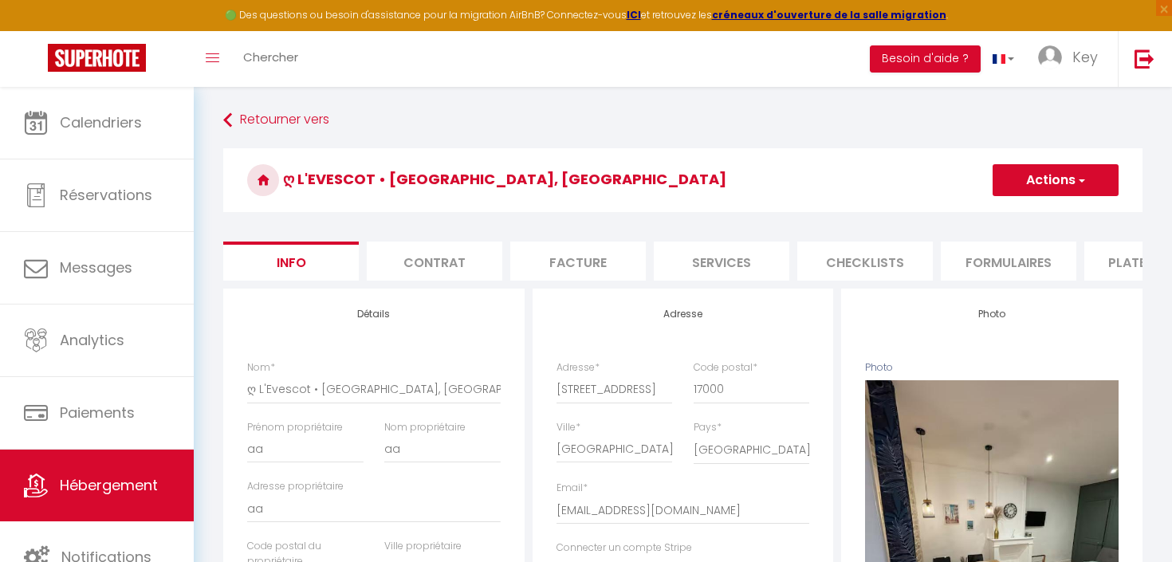
click at [972, 262] on li "Formulaires" at bounding box center [1009, 261] width 136 height 39
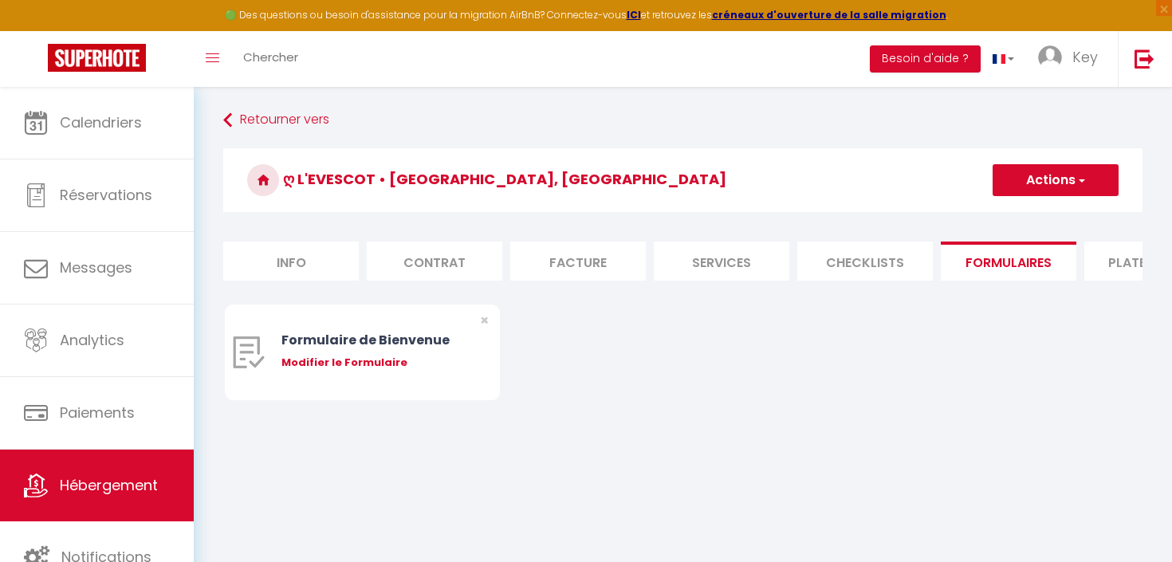
click at [1108, 261] on li "Plateformes" at bounding box center [1152, 261] width 136 height 39
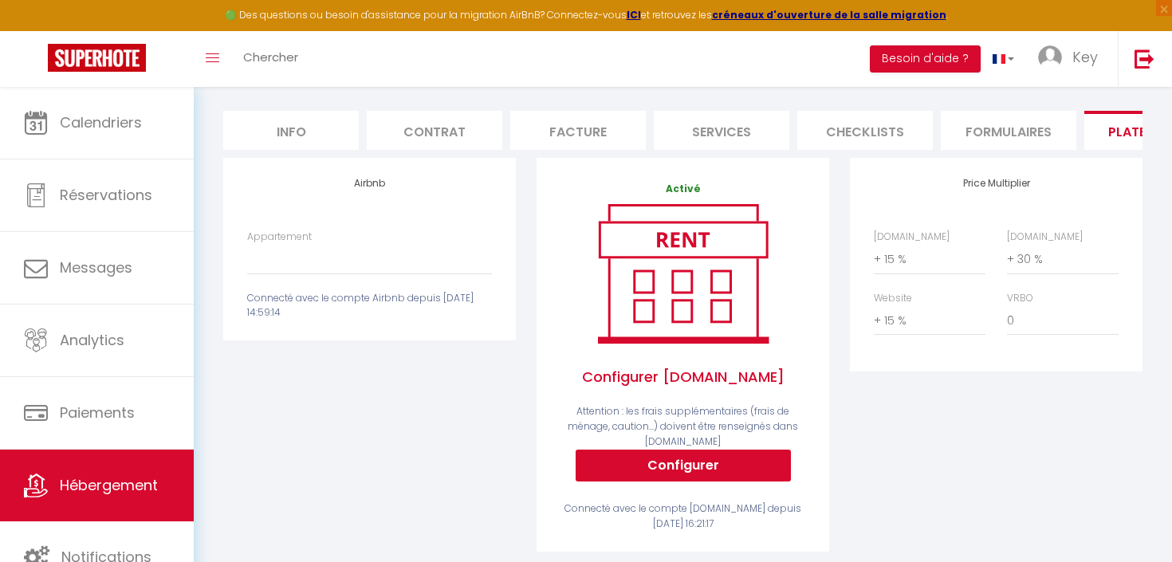
scroll to position [119, 0]
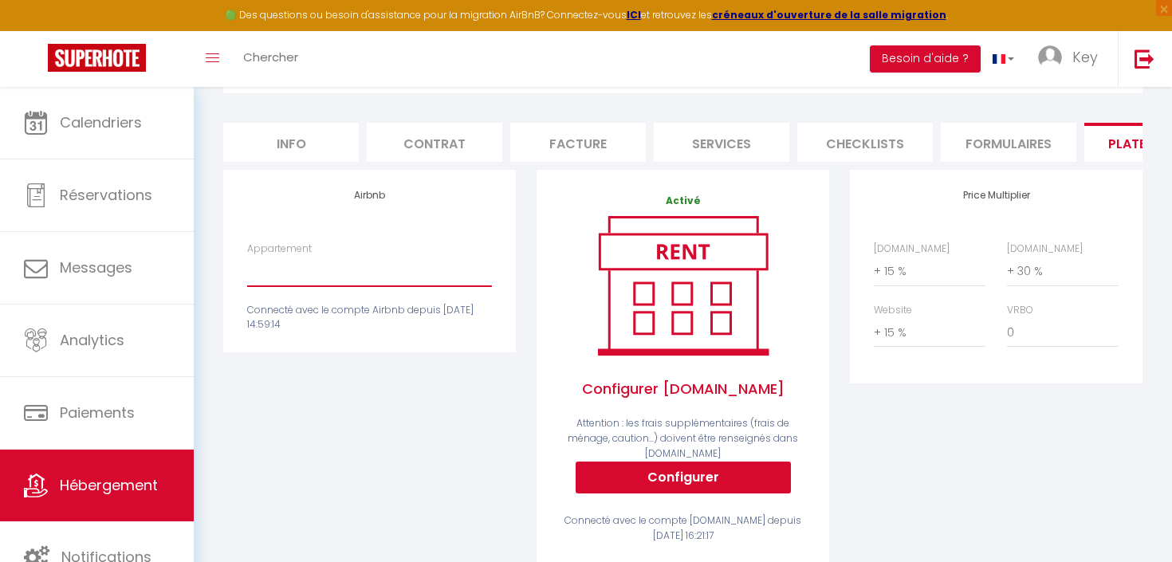
click at [324, 275] on select "ღ Le Portuaire • Port des Minimes, Cosy - [EMAIL_ADDRESS][DOMAIN_NAME] ღ Nautiq…" at bounding box center [369, 271] width 245 height 30
click at [306, 273] on select "ღ Le Portuaire • Port des Minimes, Cosy - [EMAIL_ADDRESS][DOMAIN_NAME] ღ Nautiq…" at bounding box center [369, 271] width 245 height 30
click at [112, 481] on span "Hébergement" at bounding box center [109, 485] width 98 height 20
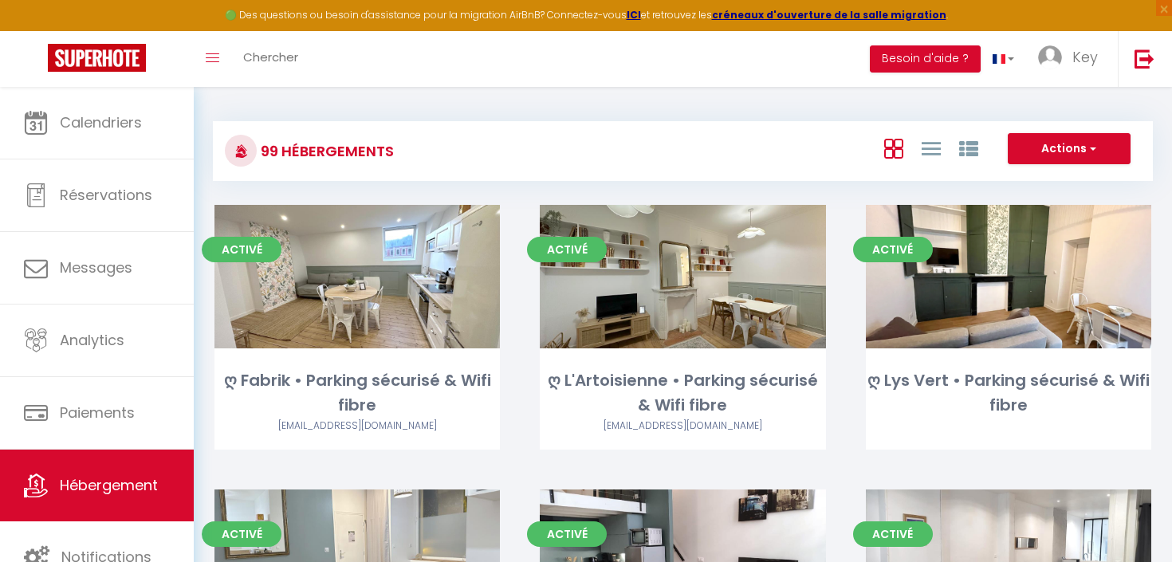
scroll to position [937, 0]
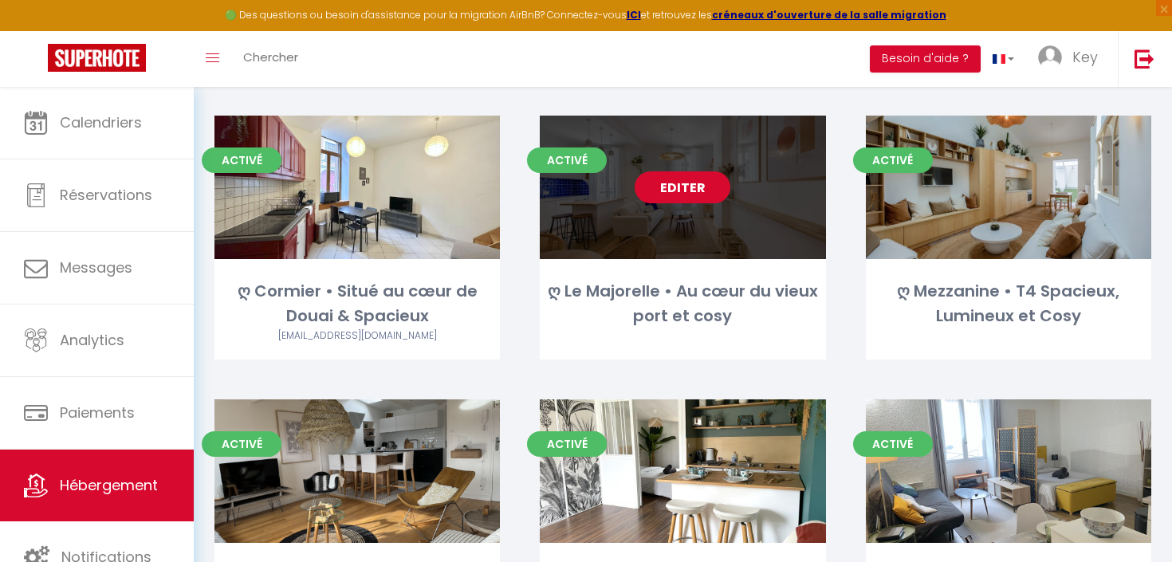
click at [680, 176] on link "Editer" at bounding box center [683, 187] width 96 height 32
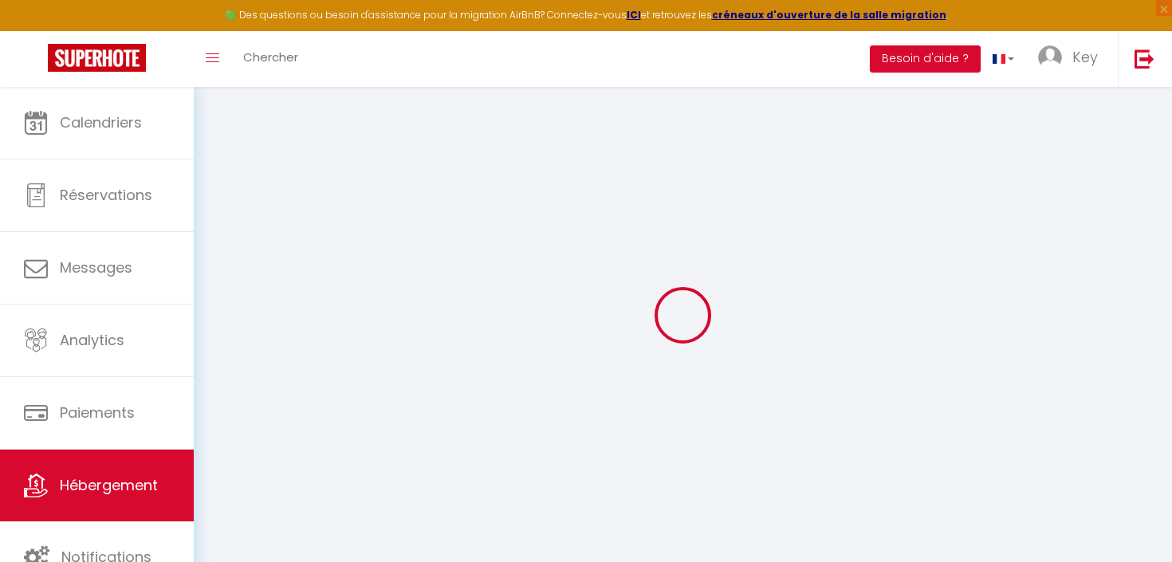
select select
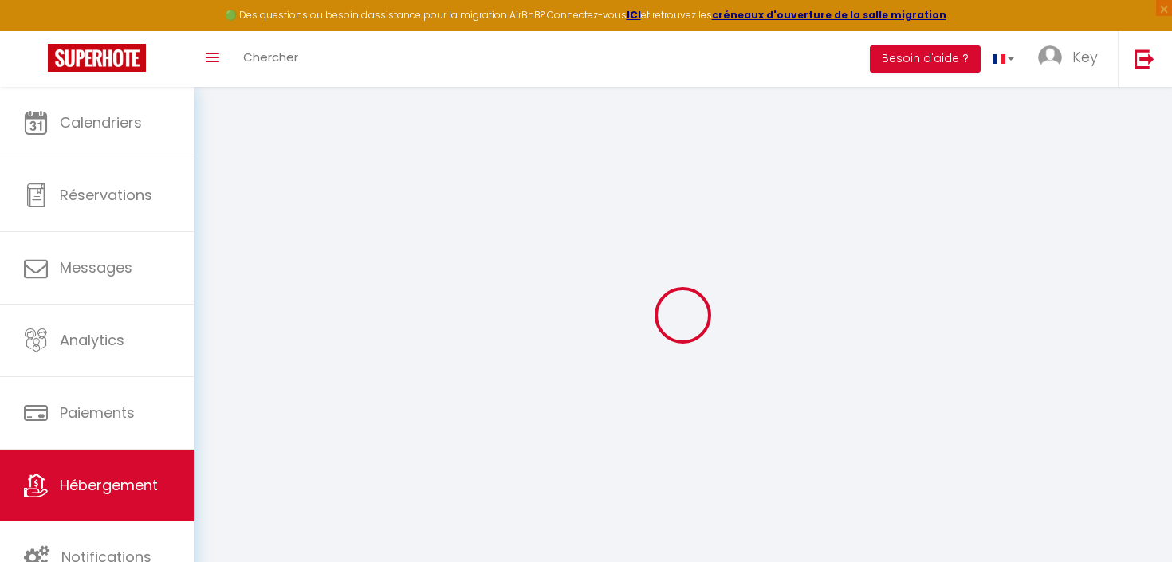
select select
checkbox input "false"
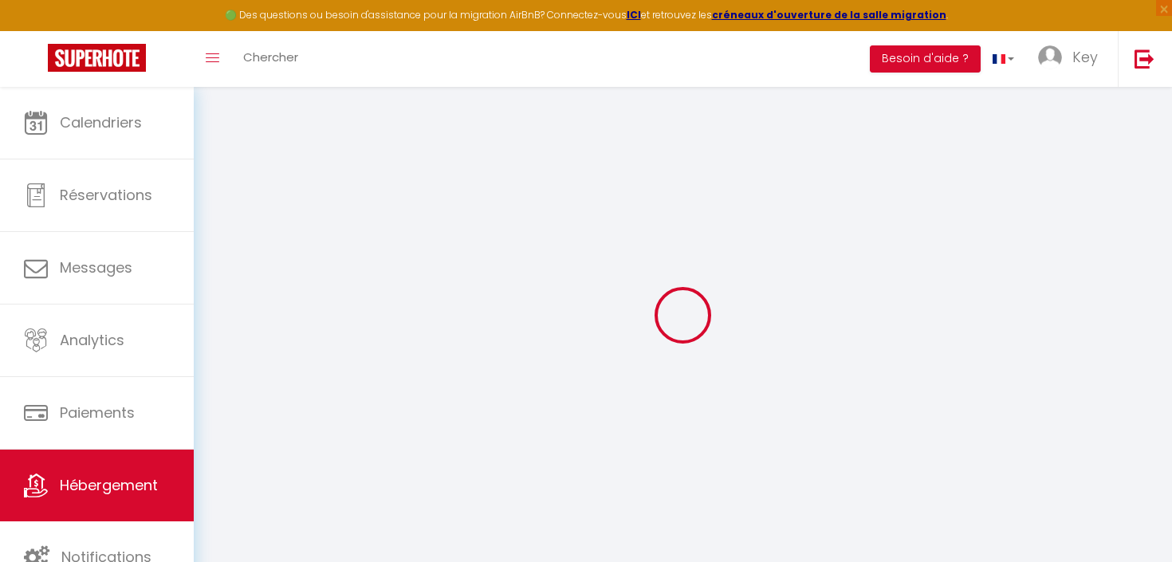
select select
type input "ღ Le Majorelle • Au cœur du vieux port et cosy"
type input "[PERSON_NAME]"
type input "Goillandeau"
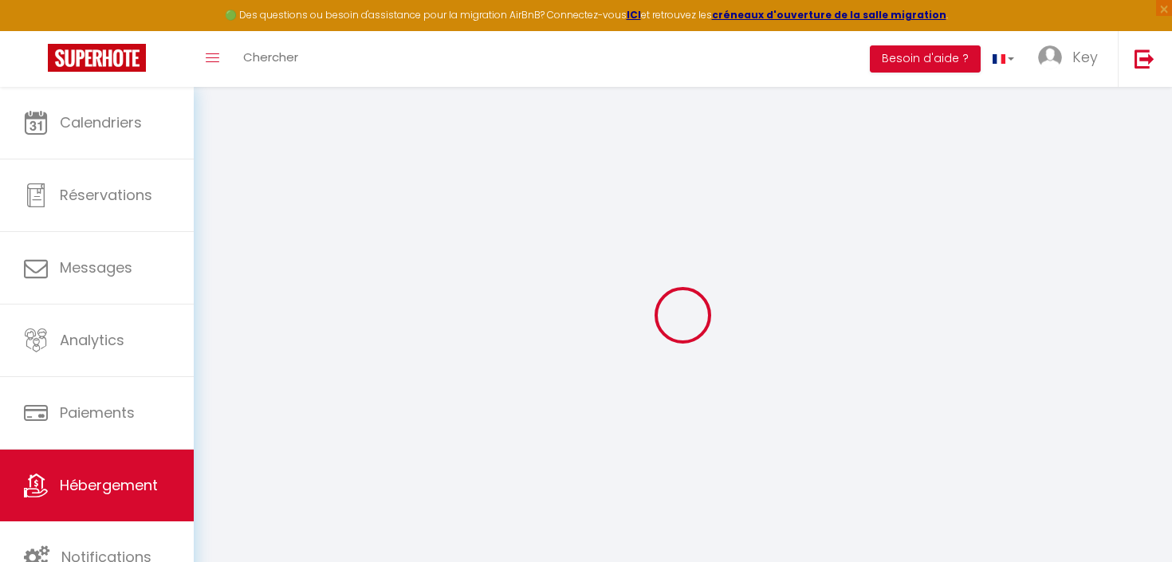
type input "[STREET_ADDRESS]"
type input "17000"
type input "[GEOGRAPHIC_DATA]"
select select "2"
type input "70"
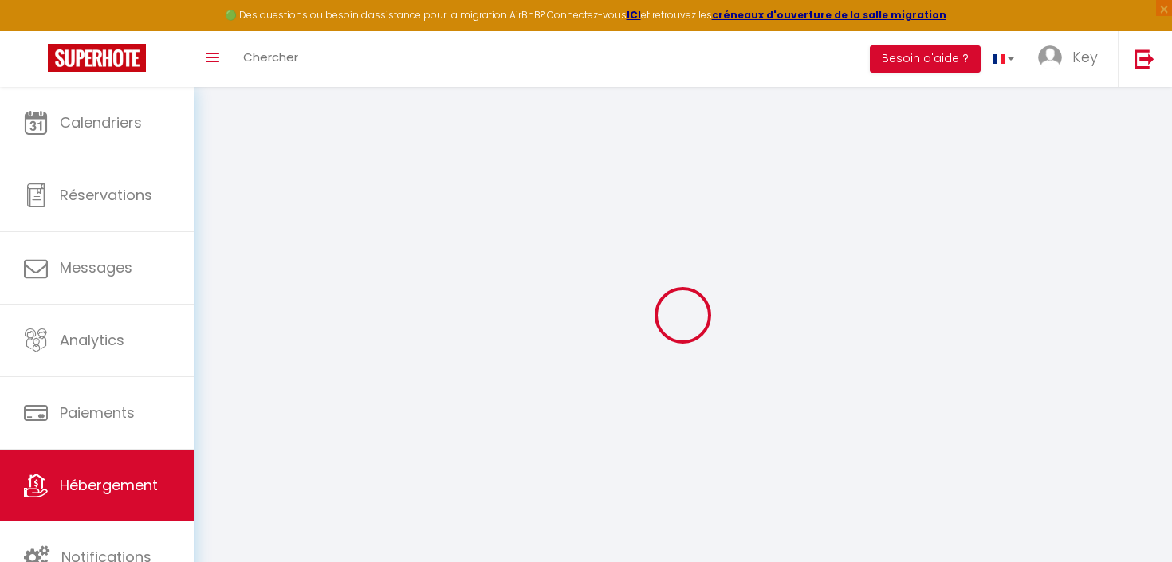
type input "45"
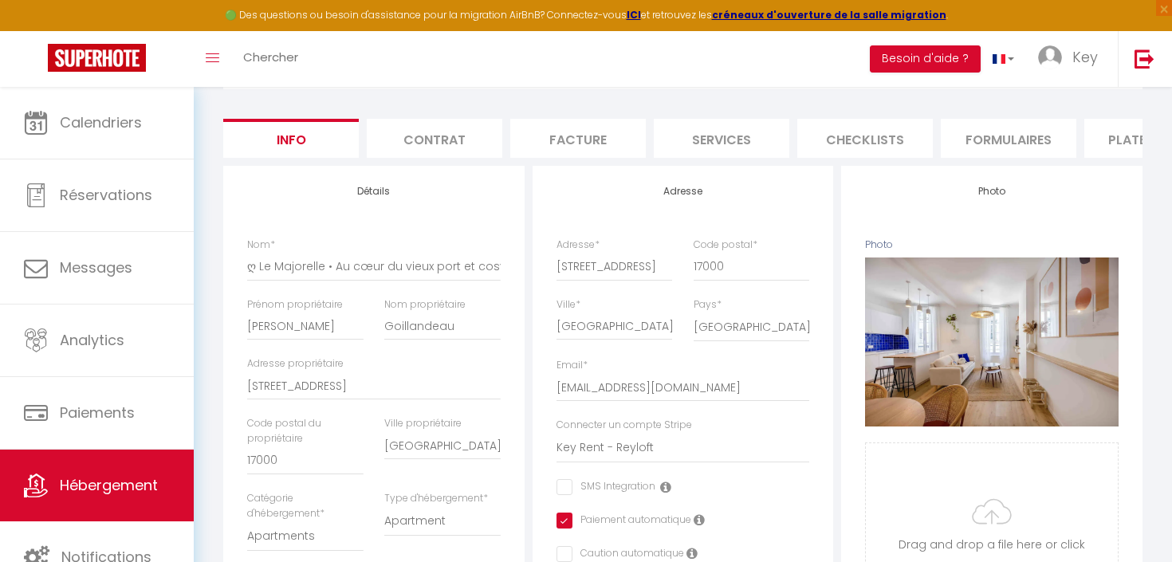
scroll to position [1, 0]
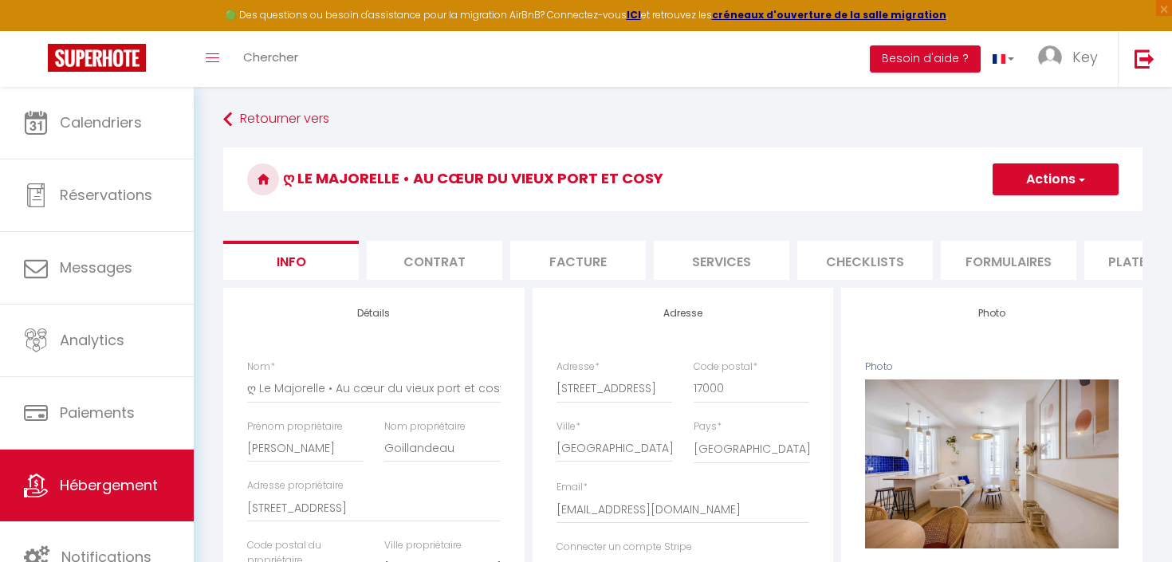
click at [1116, 272] on li "Plateformes" at bounding box center [1152, 260] width 136 height 39
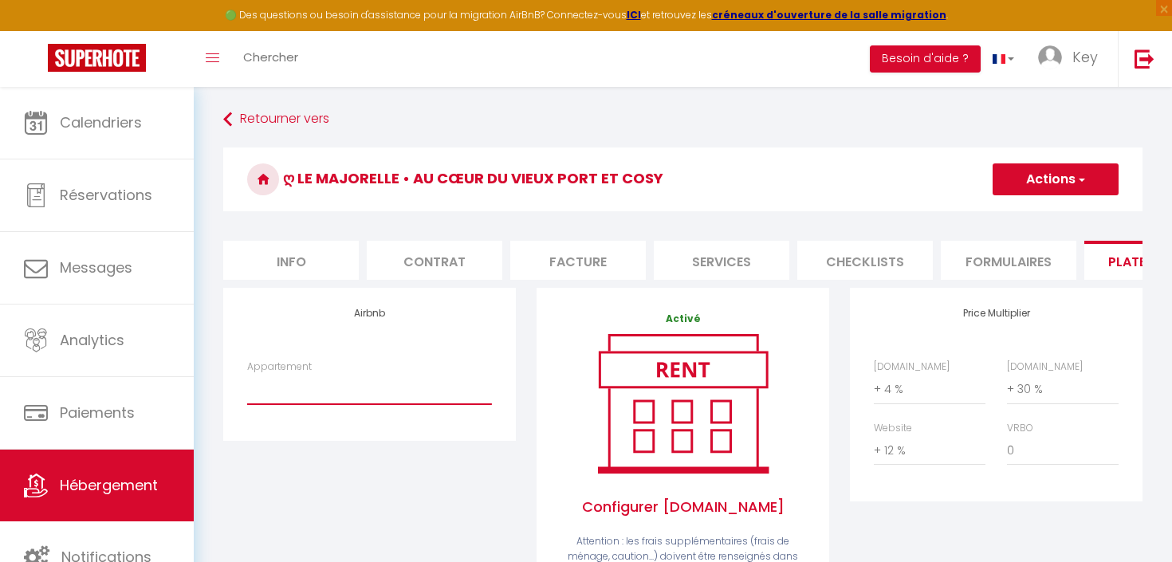
click at [359, 395] on select "ღ Le Portuaire • Port des Minimes, Cosy - [EMAIL_ADDRESS][DOMAIN_NAME] ღ Nautiq…" at bounding box center [369, 389] width 245 height 30
